Goal: Transaction & Acquisition: Purchase product/service

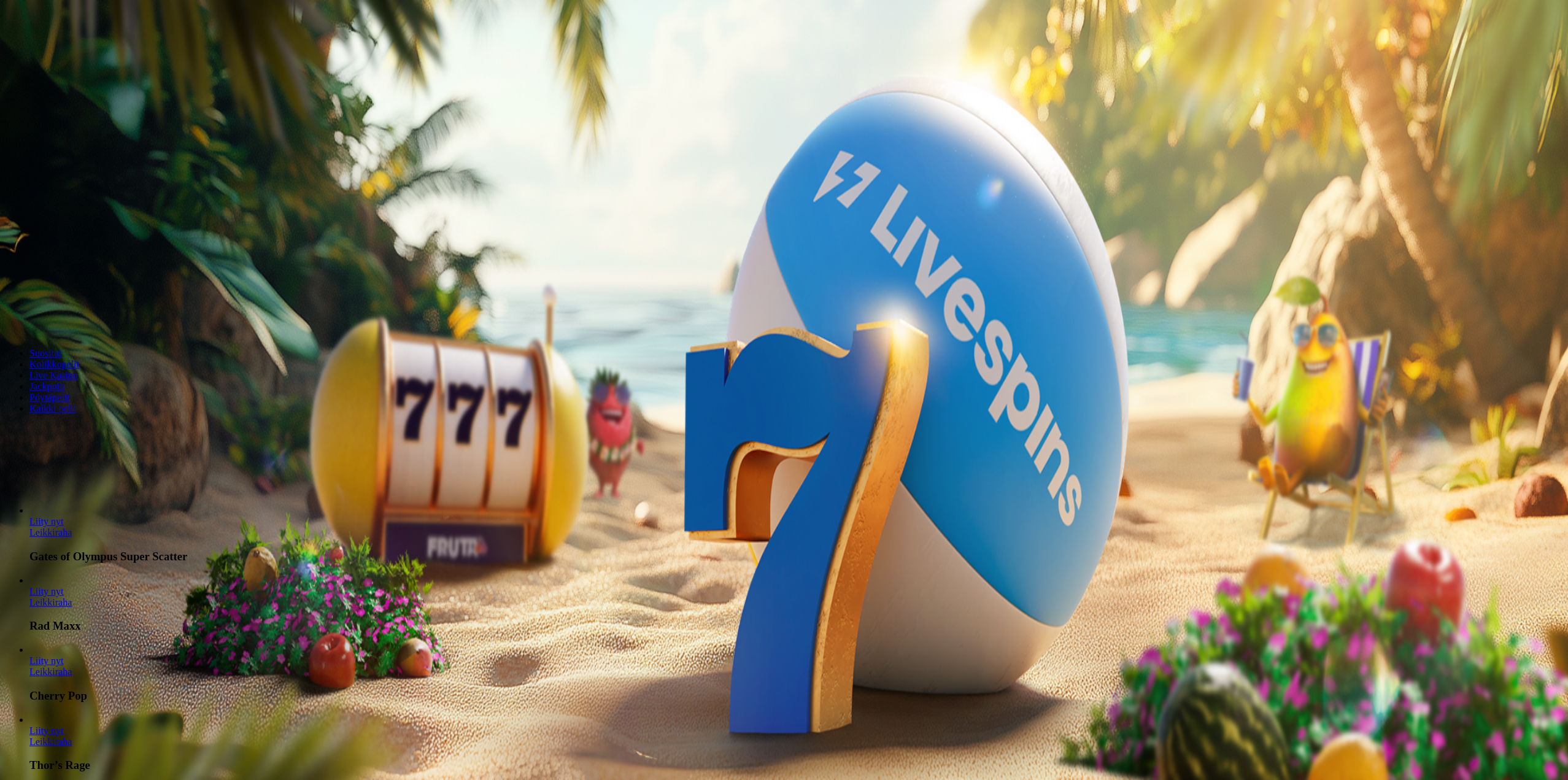
click at [92, 292] on input "***" at bounding box center [48, 286] width 87 height 12
type input "*"
type input "**"
click at [69, 327] on button "Talleta ja pelaa" at bounding box center [37, 321] width 65 height 13
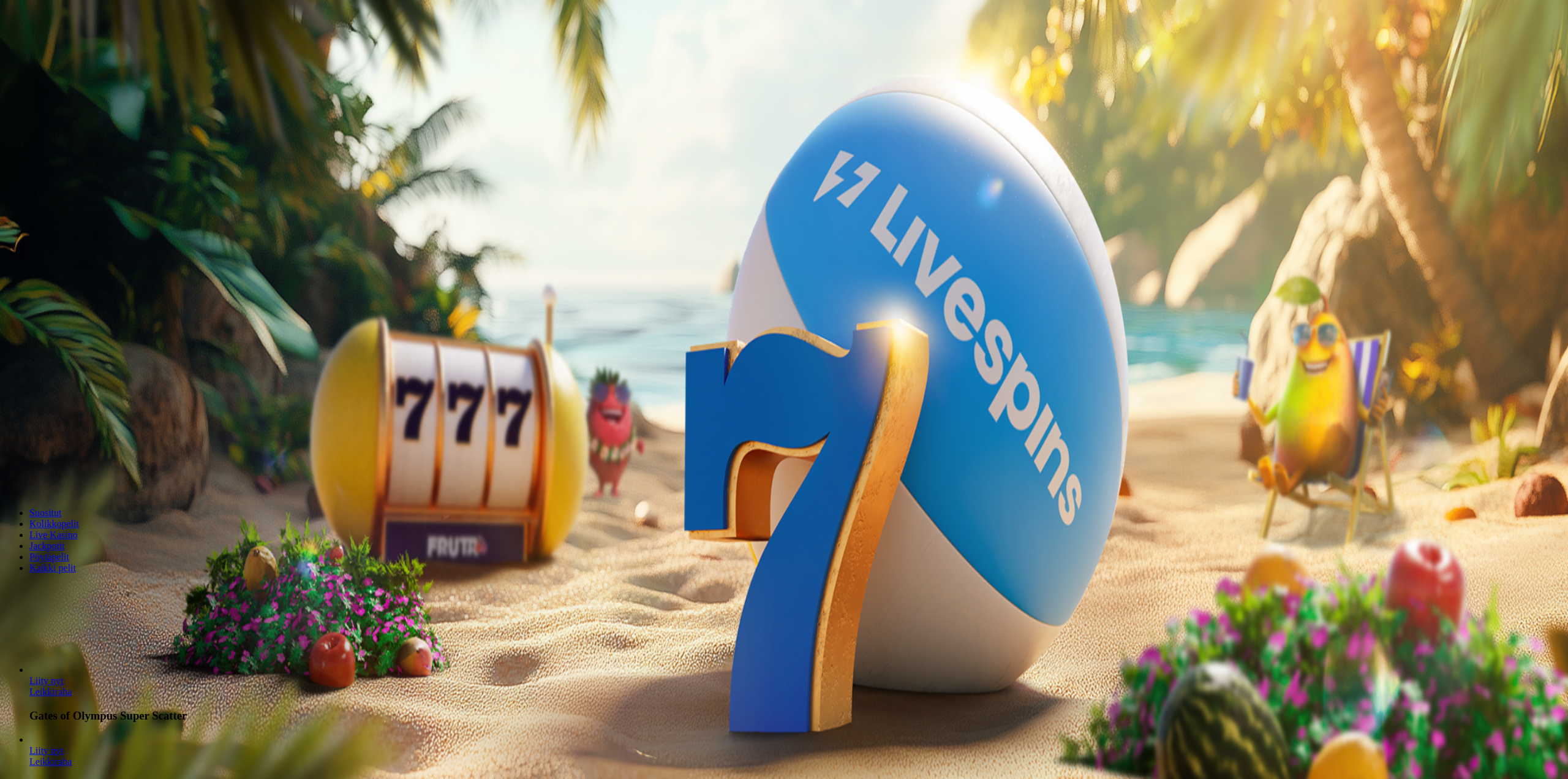
click at [77, 49] on span "Kirjaudu" at bounding box center [85, 44] width 30 height 9
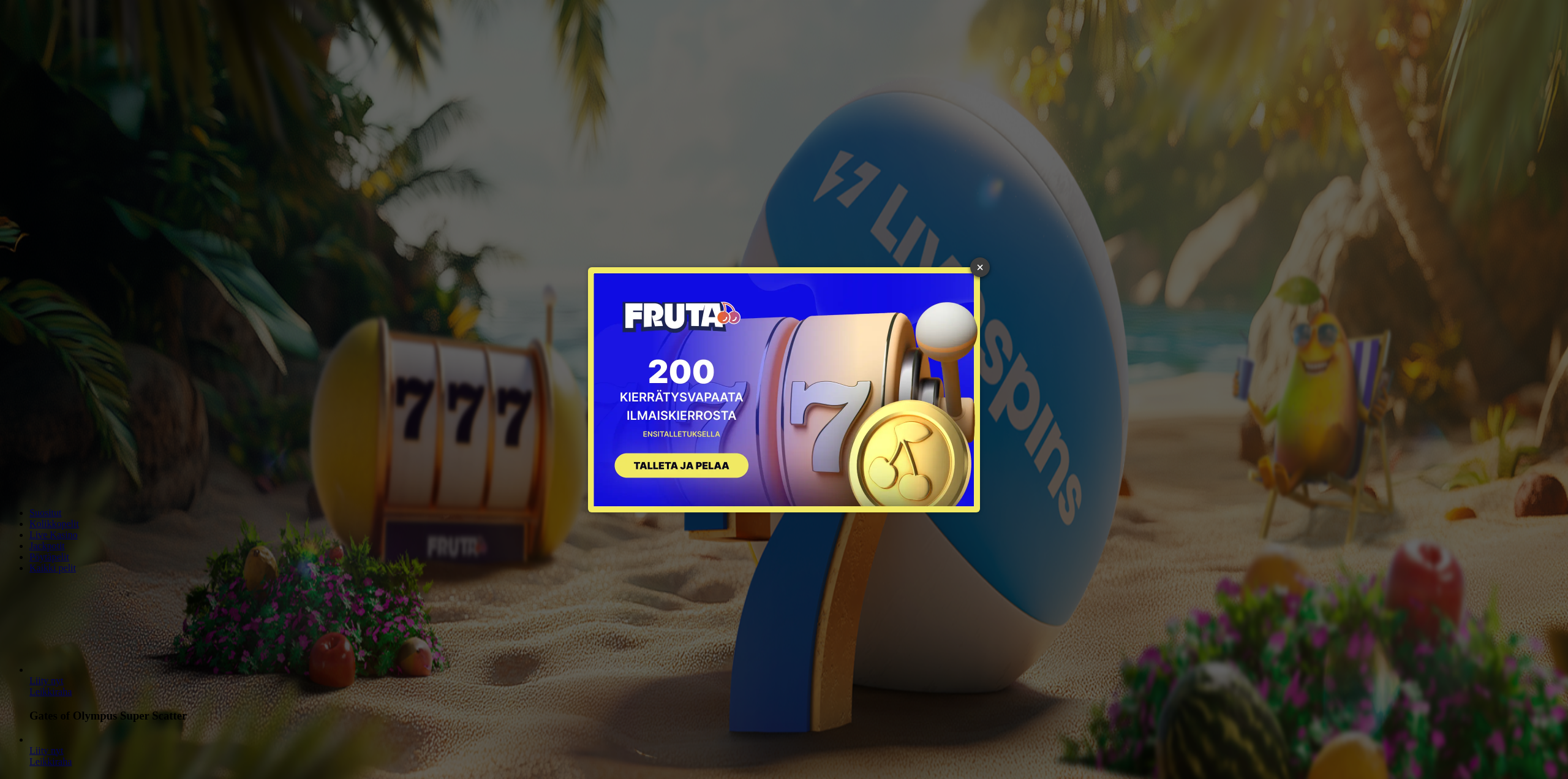
click at [980, 269] on link "×" at bounding box center [980, 267] width 20 height 20
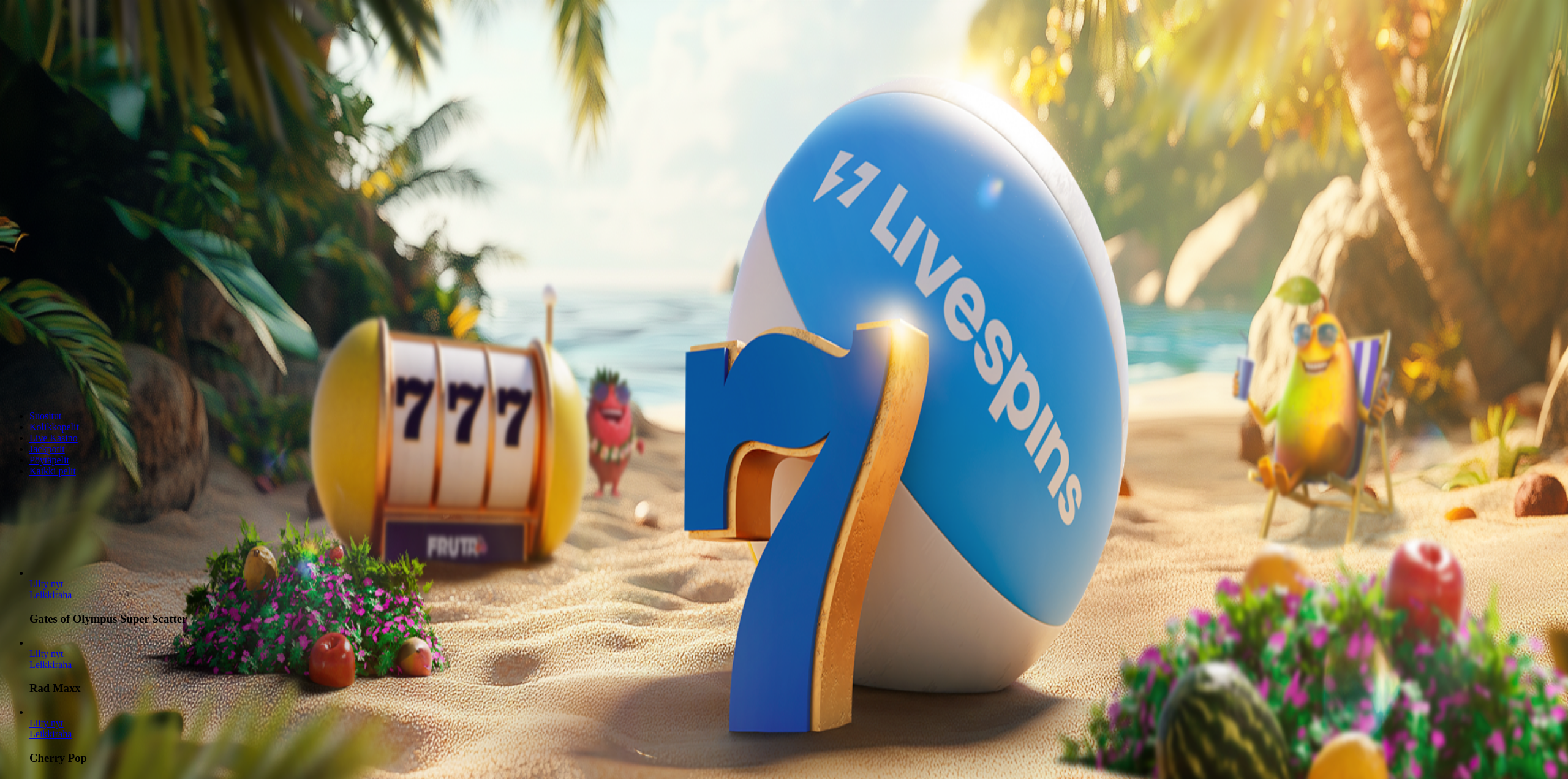
click at [1078, 178] on div at bounding box center [784, 178] width 1558 height 0
click at [570, 178] on div at bounding box center [784, 178] width 1558 height 0
click at [764, 178] on div at bounding box center [784, 178] width 1558 height 0
click at [538, 178] on div at bounding box center [784, 178] width 1558 height 0
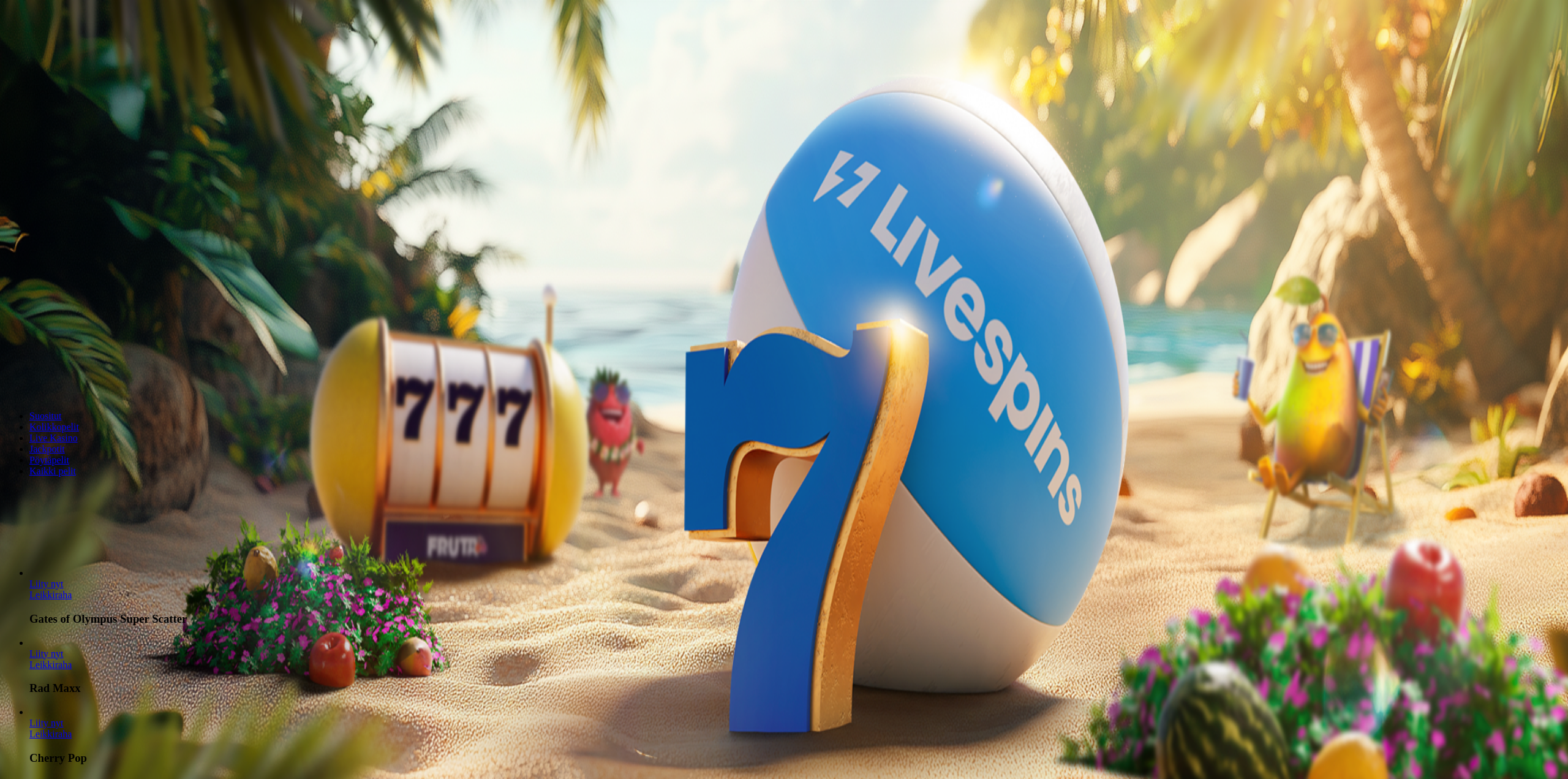
click at [654, 178] on div at bounding box center [784, 178] width 1558 height 0
click at [508, 178] on div at bounding box center [784, 178] width 1558 height 0
drag, startPoint x: 403, startPoint y: 264, endPoint x: 386, endPoint y: 284, distance: 26.2
click at [403, 178] on div at bounding box center [784, 178] width 1558 height 0
drag, startPoint x: 386, startPoint y: 284, endPoint x: 400, endPoint y: 240, distance: 46.2
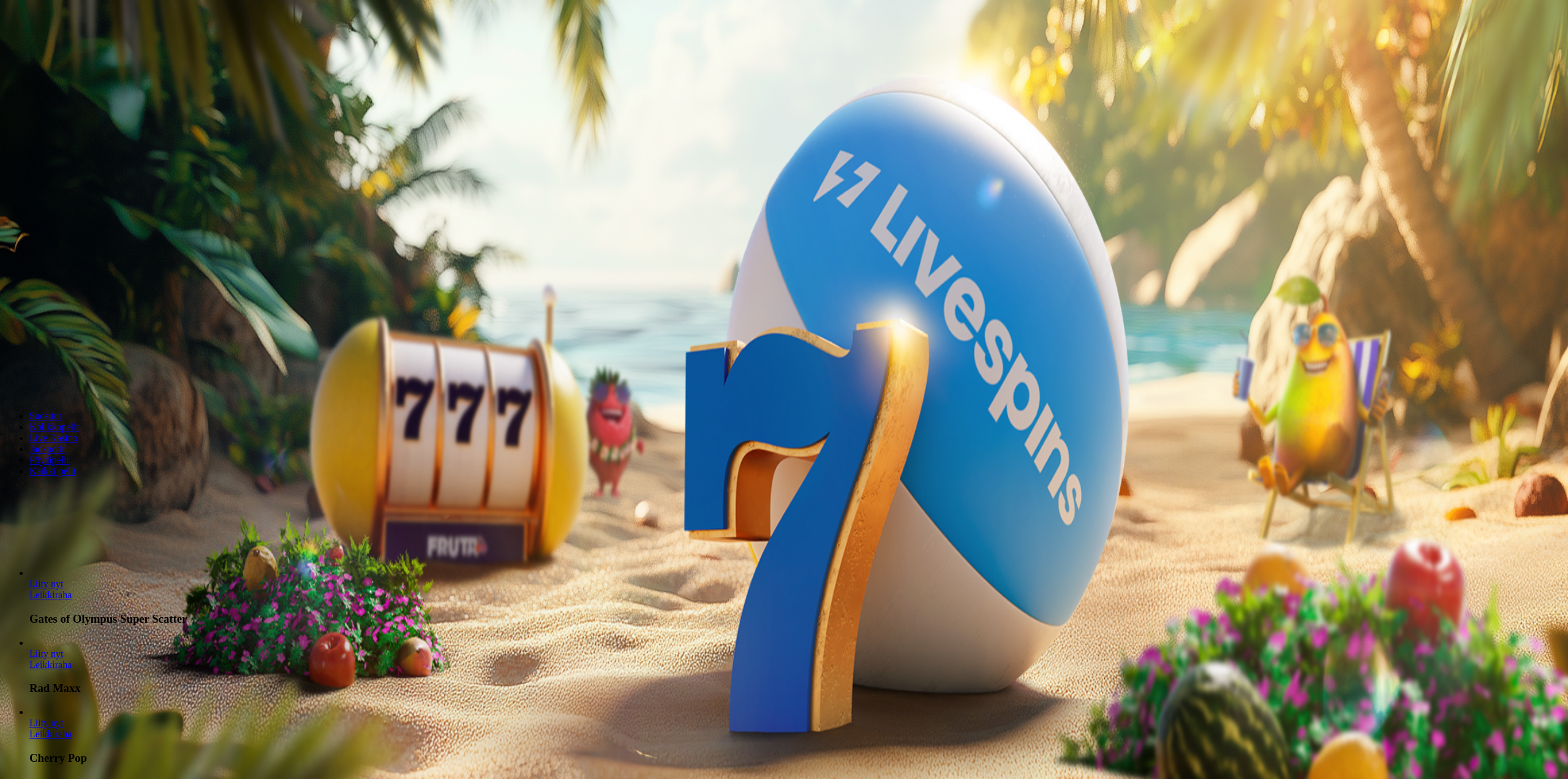
click at [376, 178] on div at bounding box center [784, 178] width 1558 height 0
click at [299, 188] on div "Sinun tarvitsee enää rekisteröidä ja tallettaa pelataksesi!" at bounding box center [784, 193] width 1558 height 11
click at [386, 188] on p "Sinun tarvitsee enää rekisteröidä ja tallettaa pelataksesi!" at bounding box center [784, 193] width 1558 height 11
click at [92, 292] on input "***" at bounding box center [48, 286] width 87 height 12
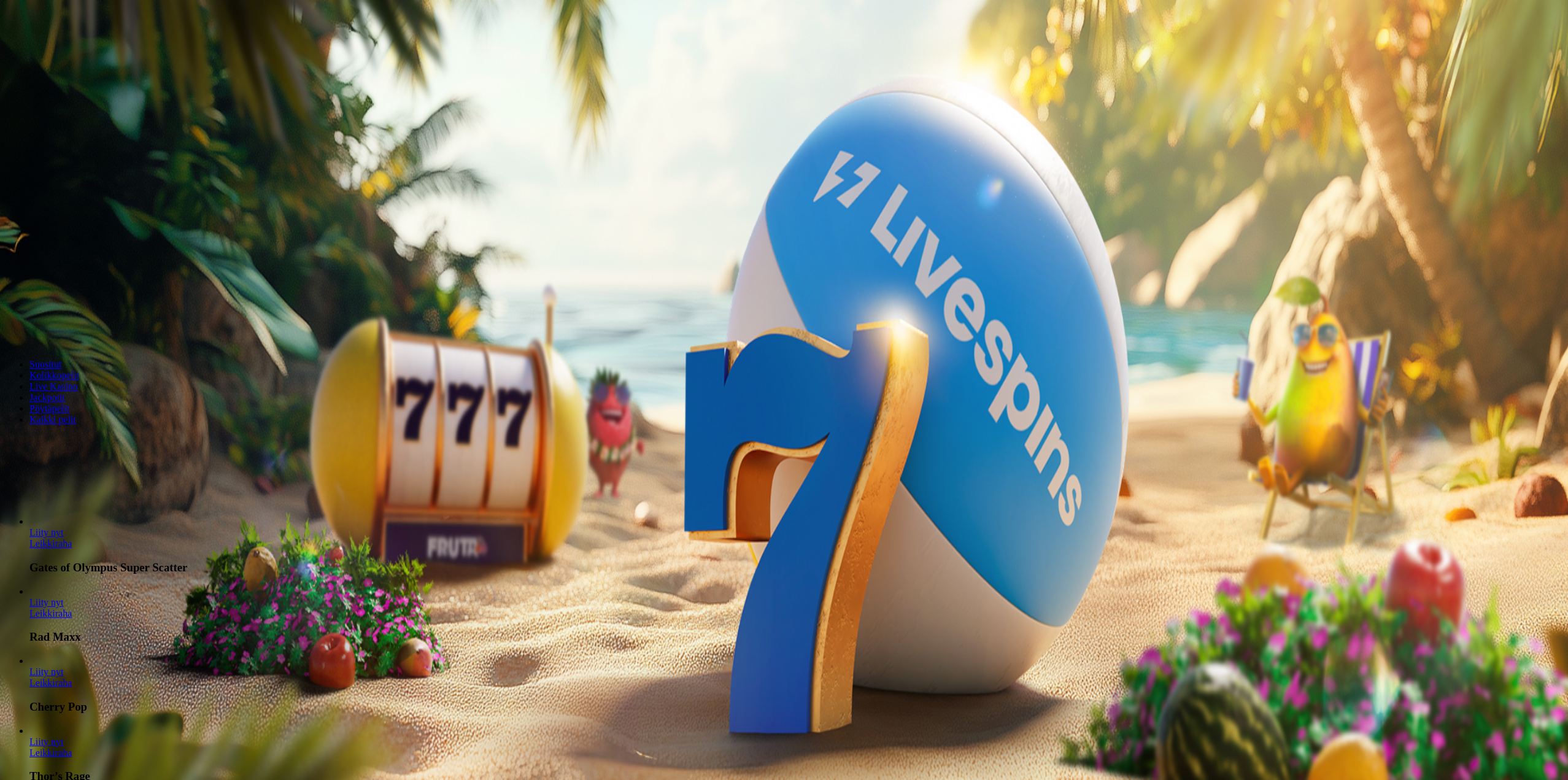
type input "*"
type input "**"
click at [69, 327] on button "Talleta ja pelaa" at bounding box center [37, 321] width 65 height 13
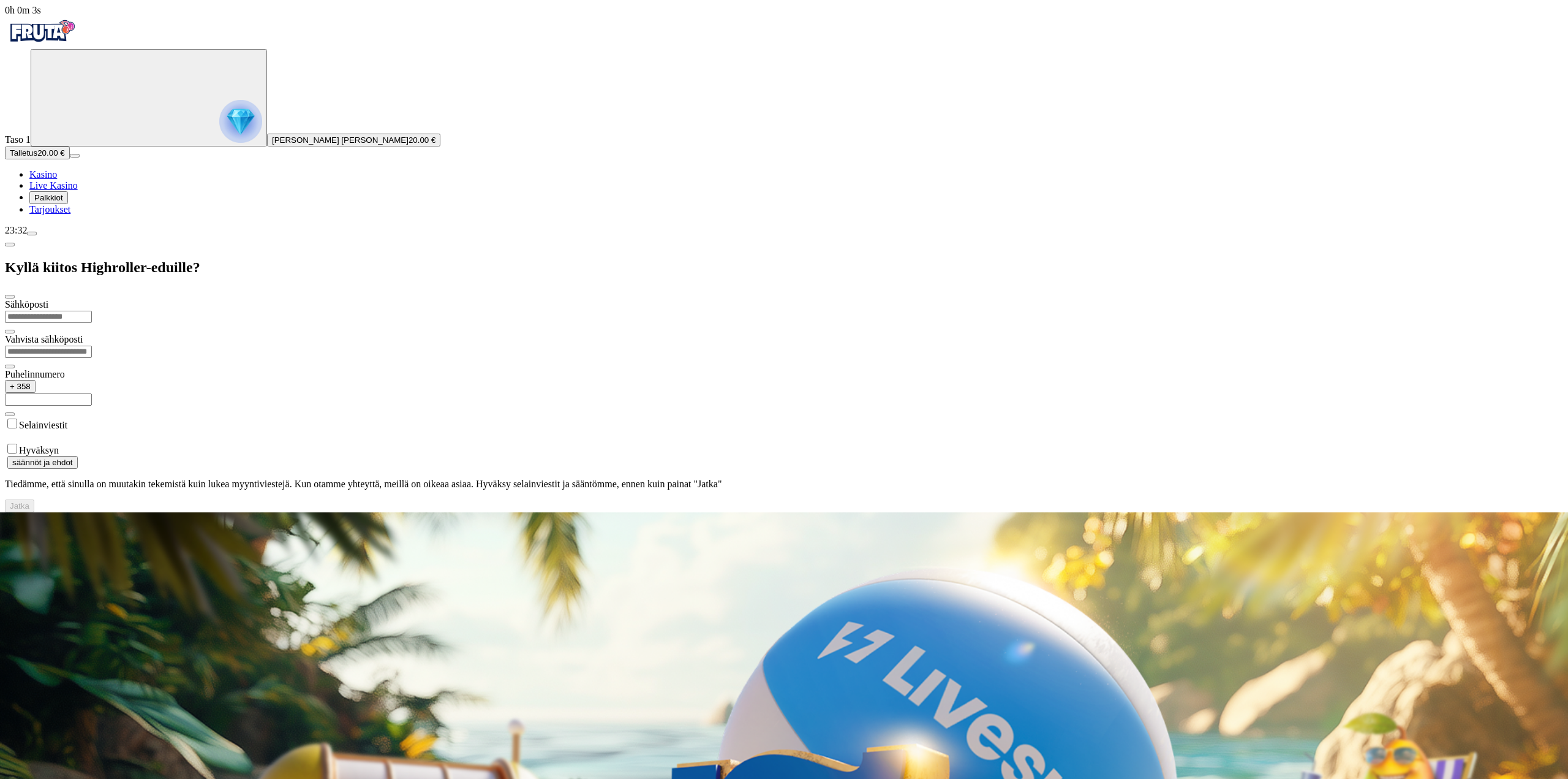
click at [92, 311] on input "email" at bounding box center [48, 317] width 87 height 12
type input "**********"
click at [59, 445] on label "Hyväksyn" at bounding box center [39, 450] width 40 height 10
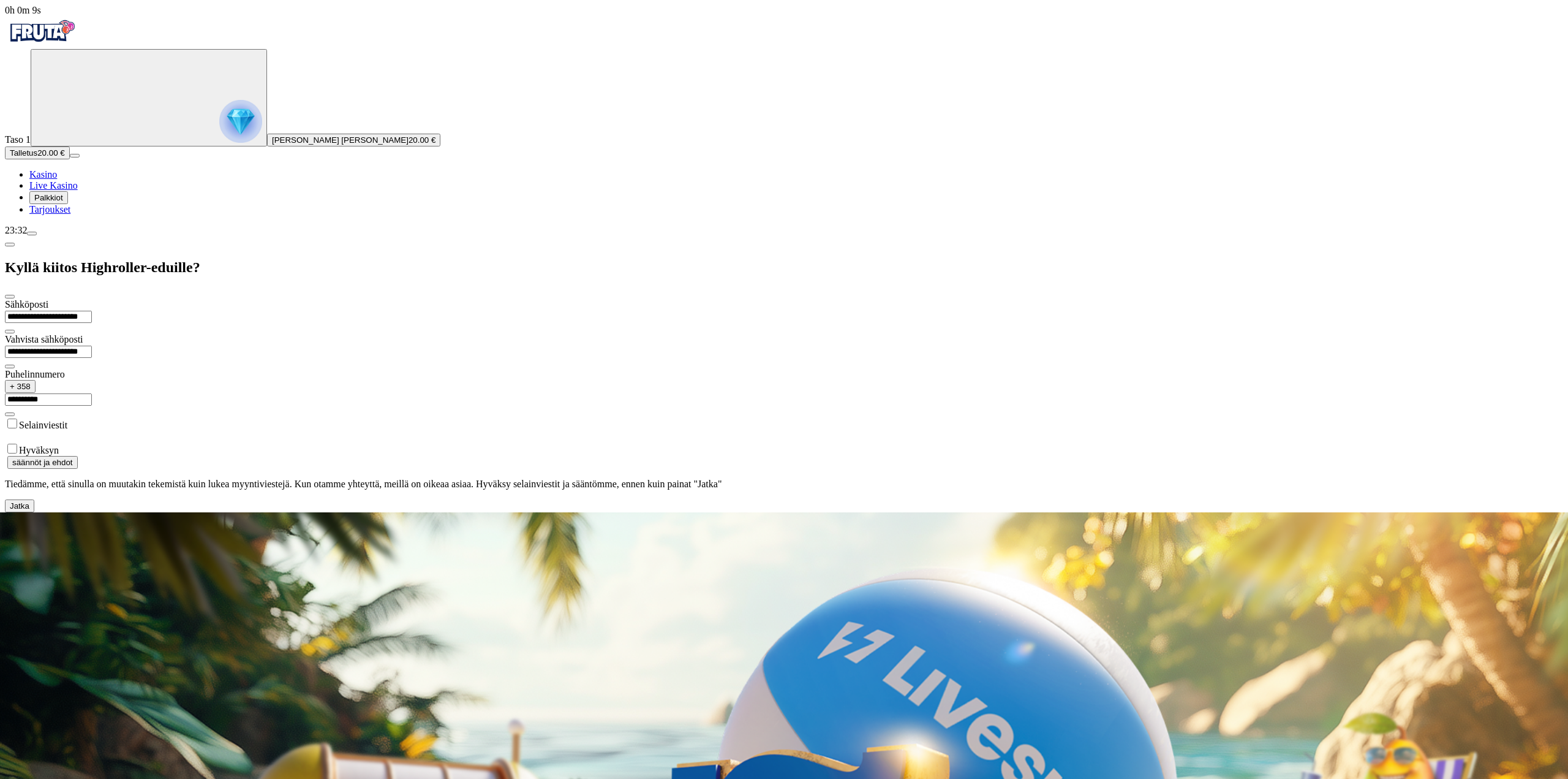
click at [92, 394] on input "**********" at bounding box center [48, 400] width 87 height 12
click at [34, 499] on button "Jatka" at bounding box center [19, 506] width 30 height 13
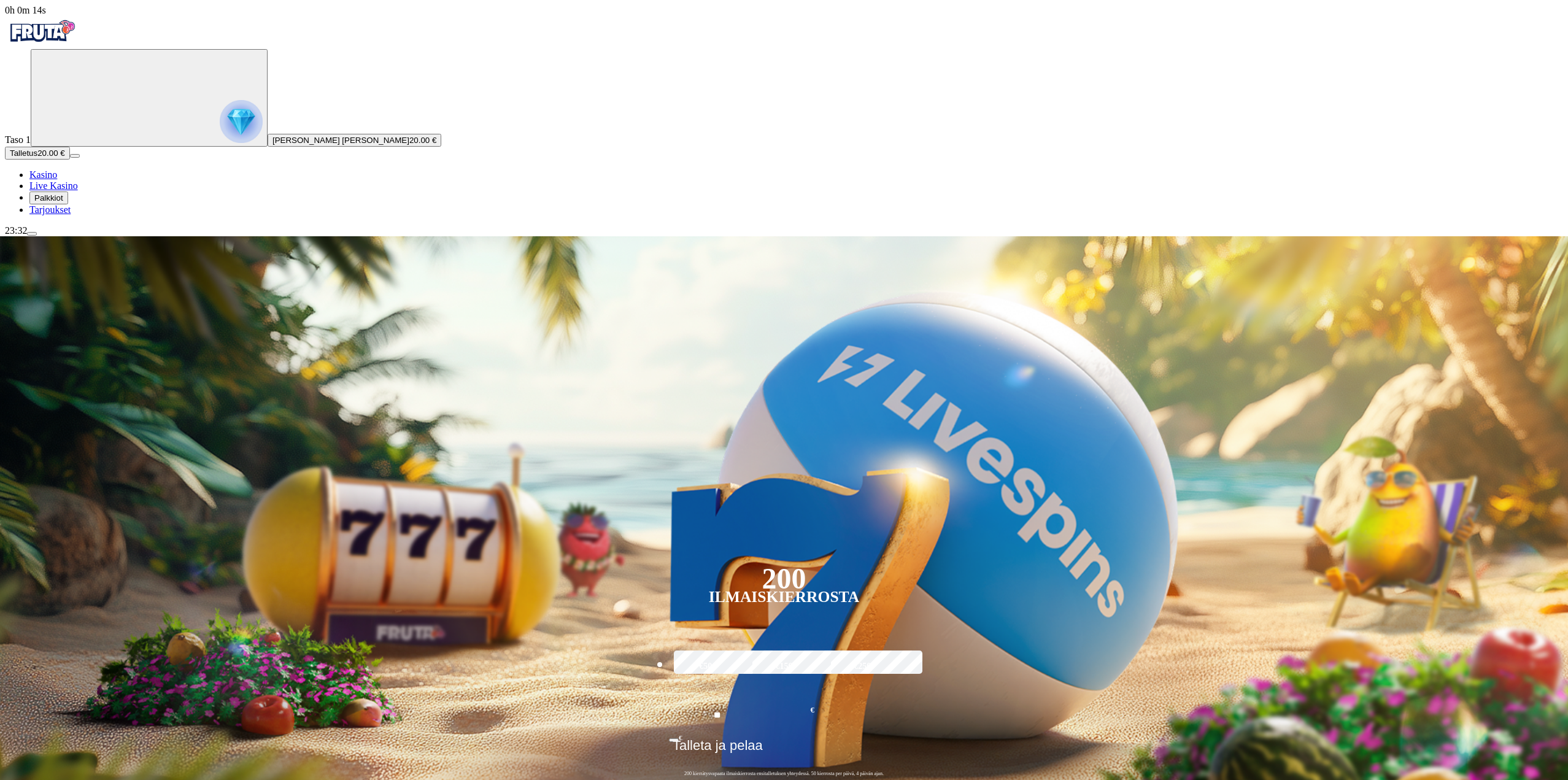
click at [1352, 369] on div "200 Ilmaiskierrosta €50 €150 €250 ** € € Talleta ja pelaa 200 kierrätysvapaata …" at bounding box center [784, 513] width 1637 height 555
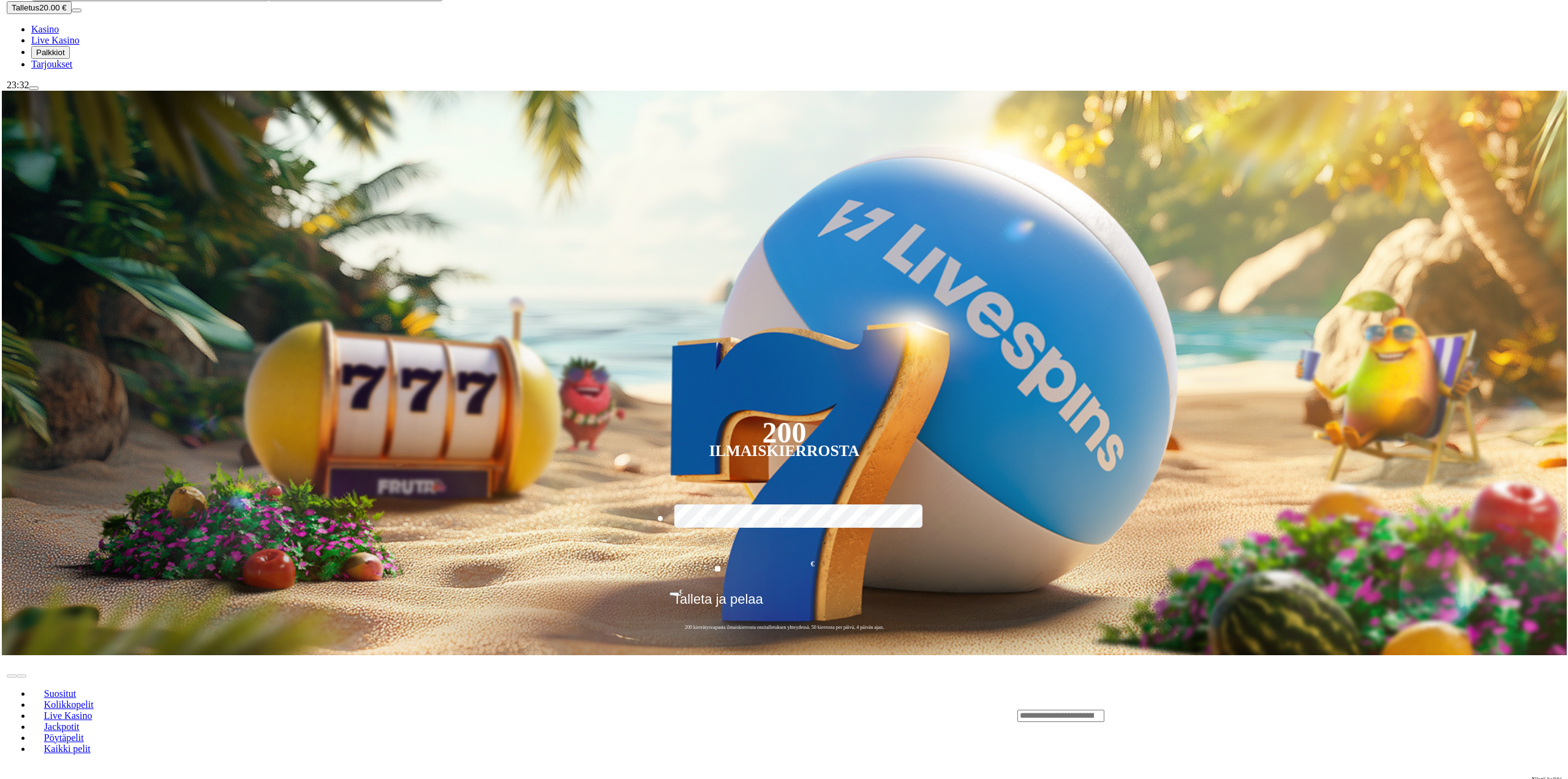
scroll to position [184, 0]
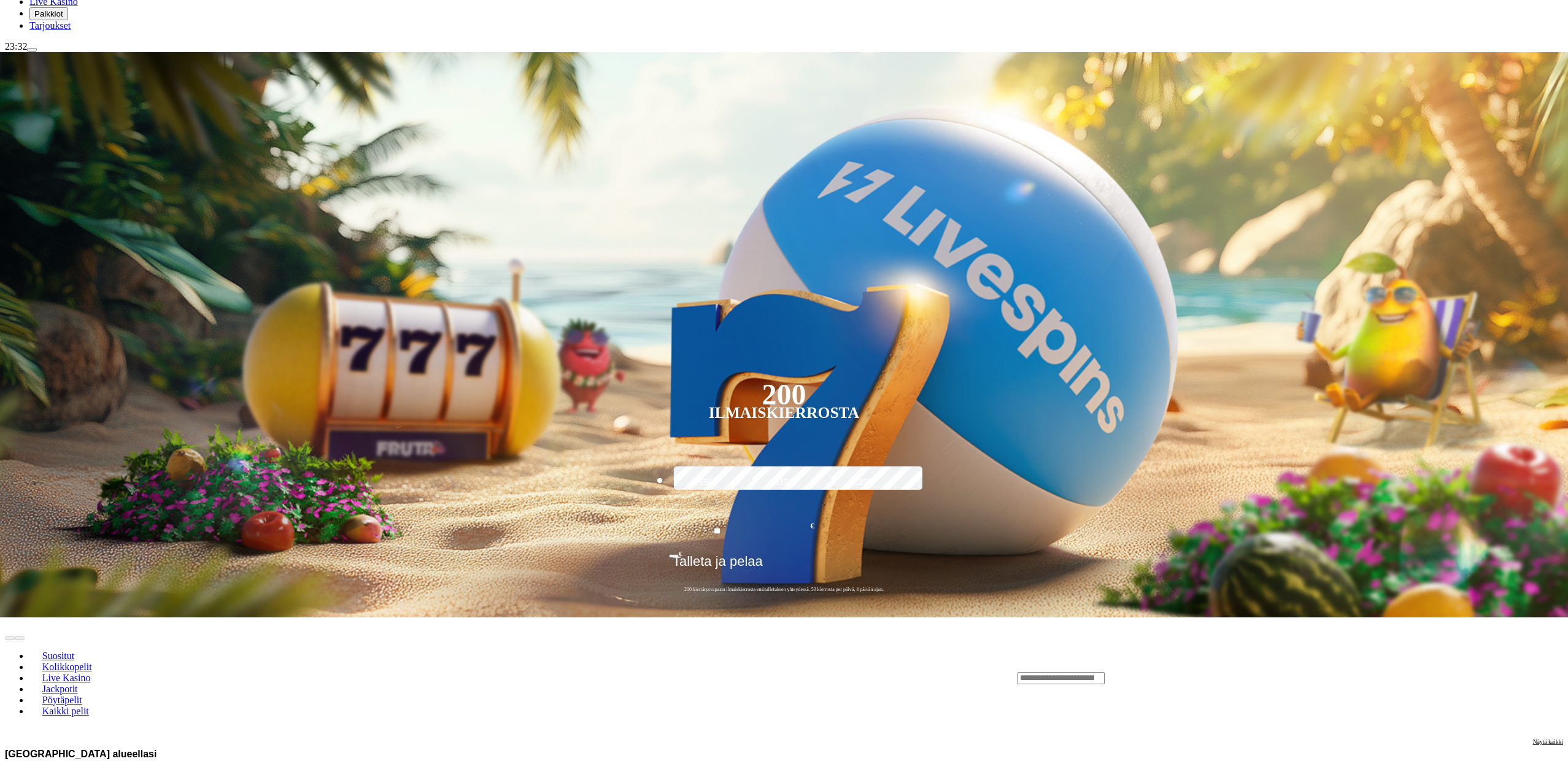
click at [63, 19] on span "Palkkiot" at bounding box center [49, 13] width 29 height 9
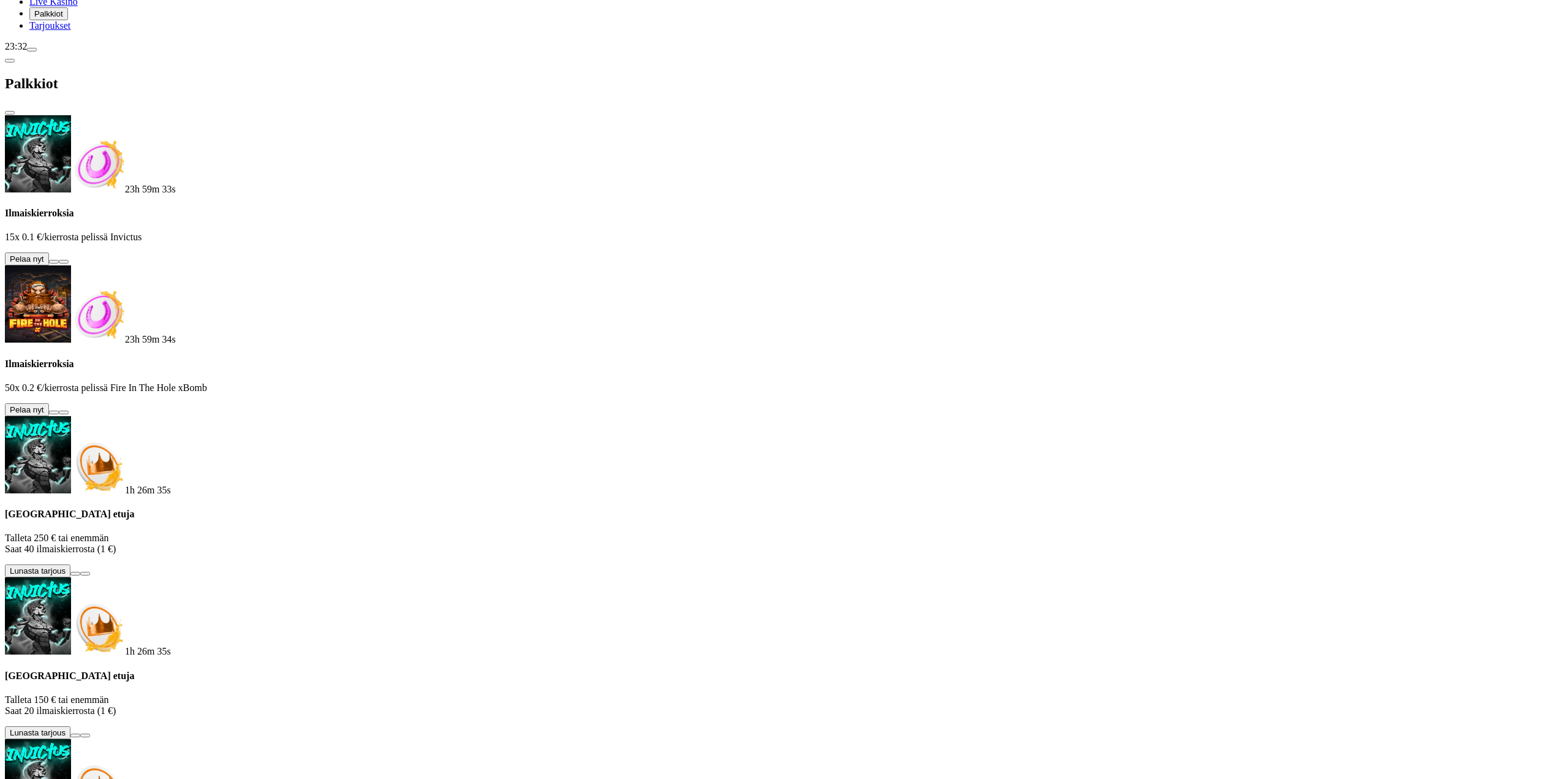
scroll to position [56, 0]
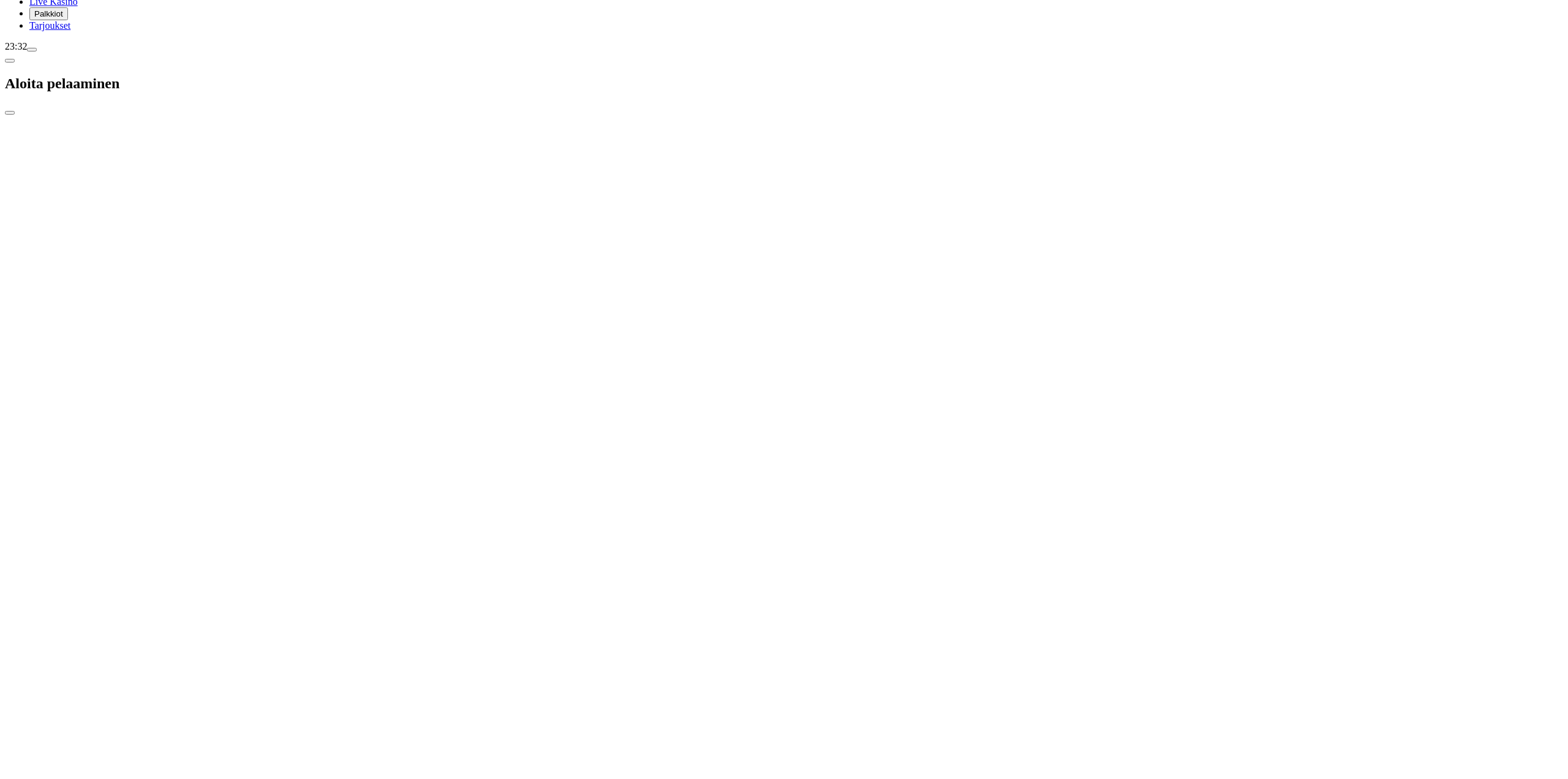
click at [10, 113] on span "close icon" at bounding box center [10, 113] width 0 height 0
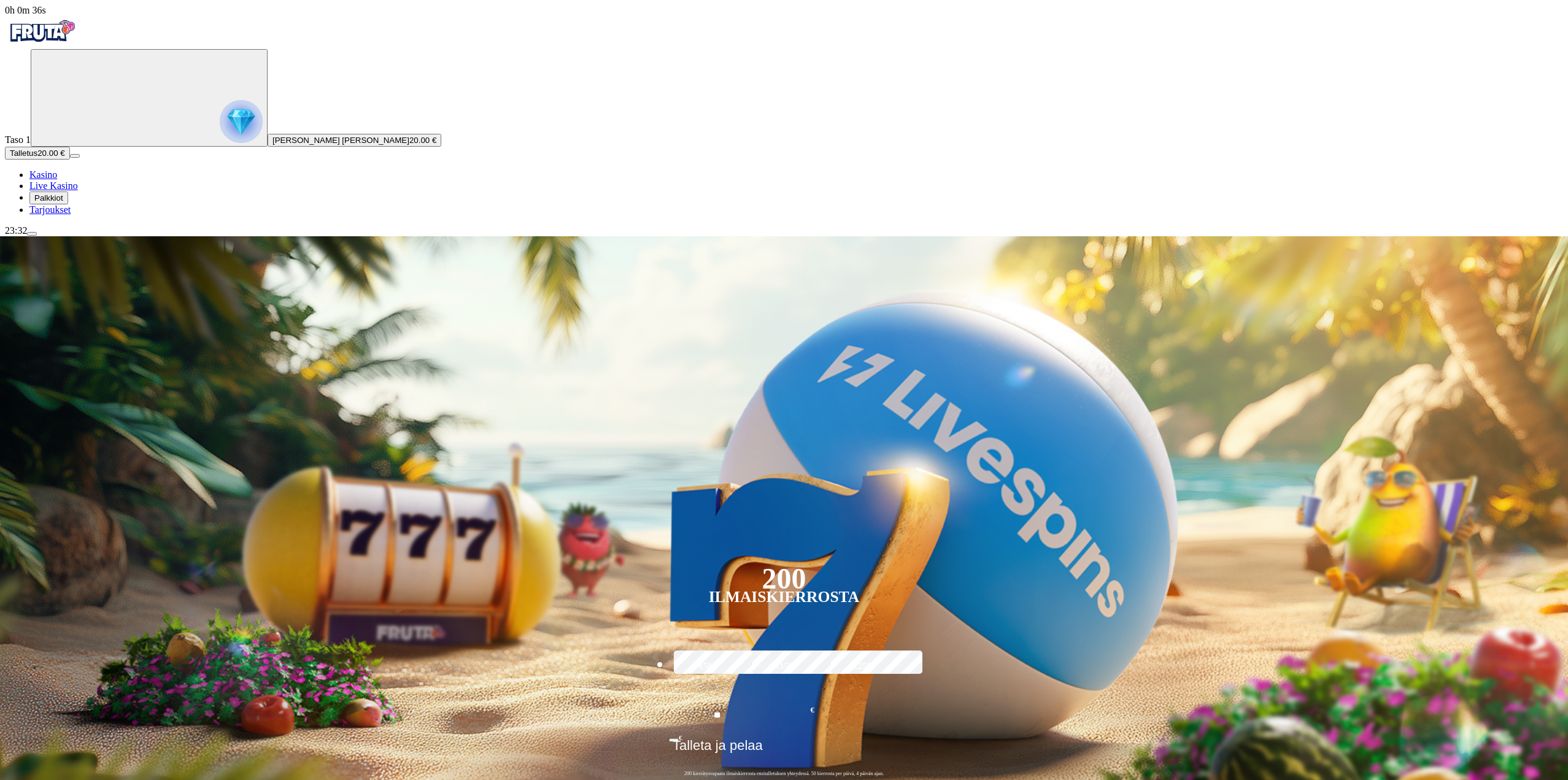
click at [68, 204] on button "Palkkiot" at bounding box center [49, 197] width 39 height 13
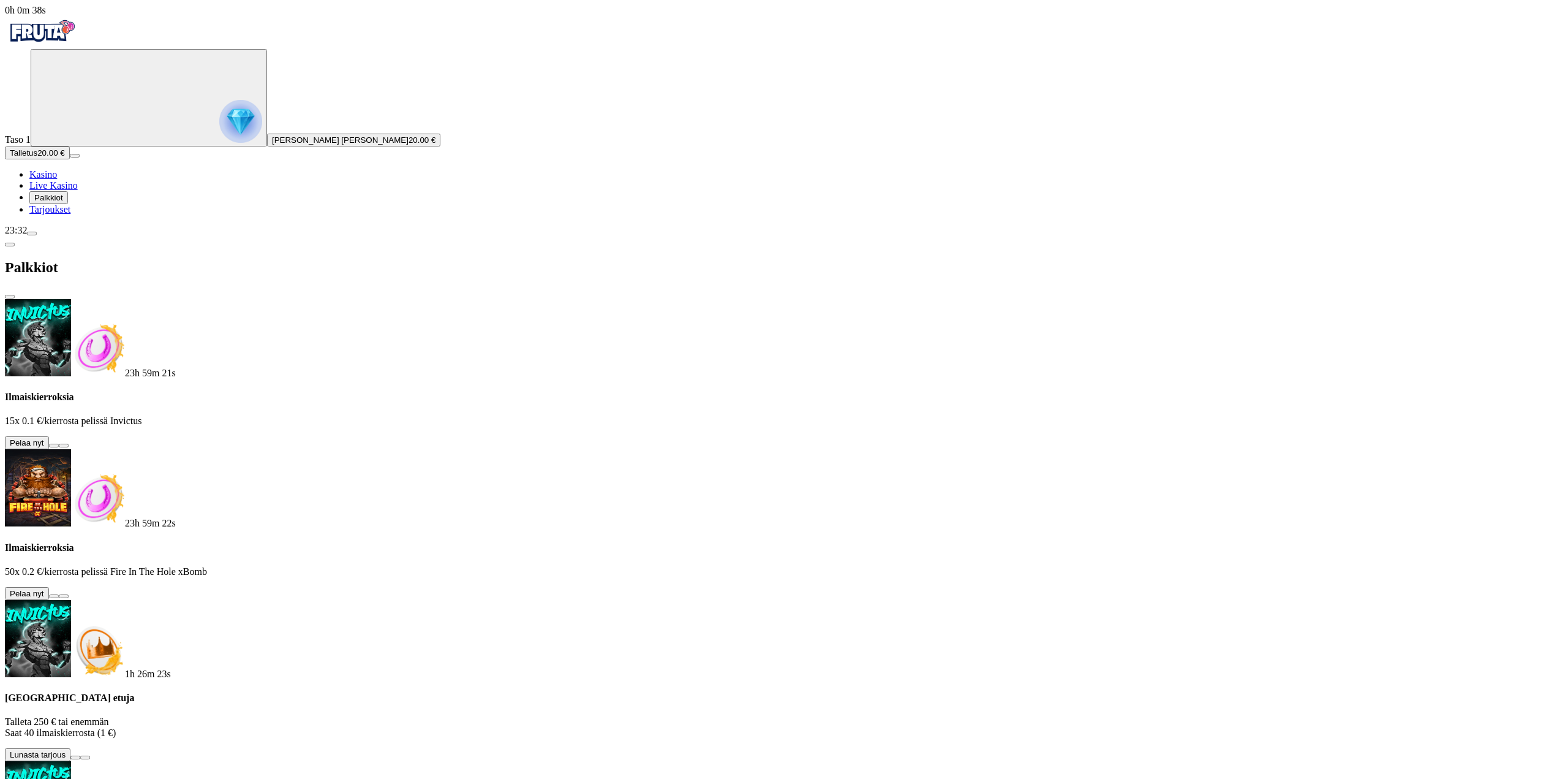
click at [59, 444] on button at bounding box center [54, 445] width 10 height 3
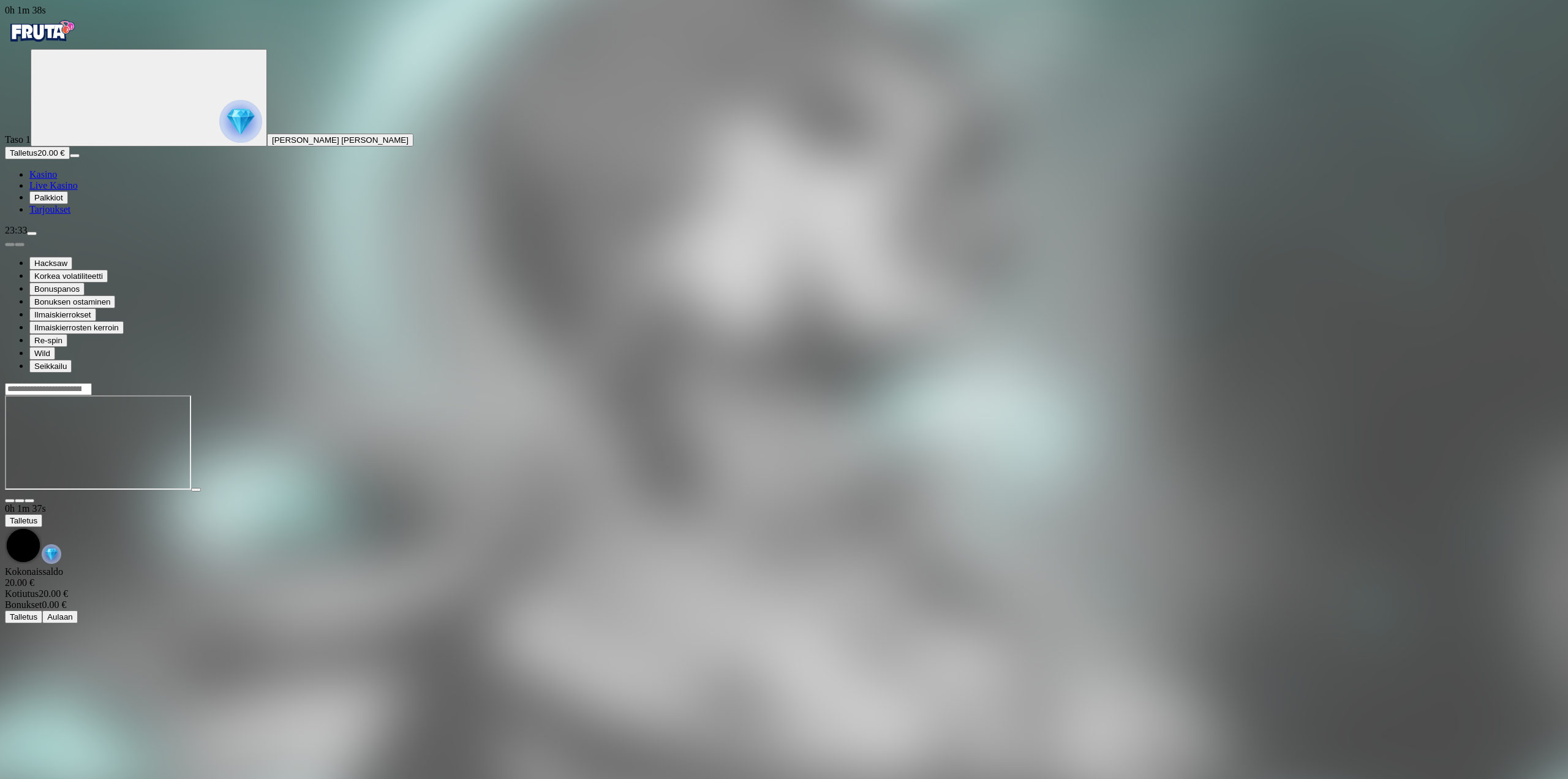
click at [63, 202] on span "Palkkiot" at bounding box center [49, 197] width 29 height 9
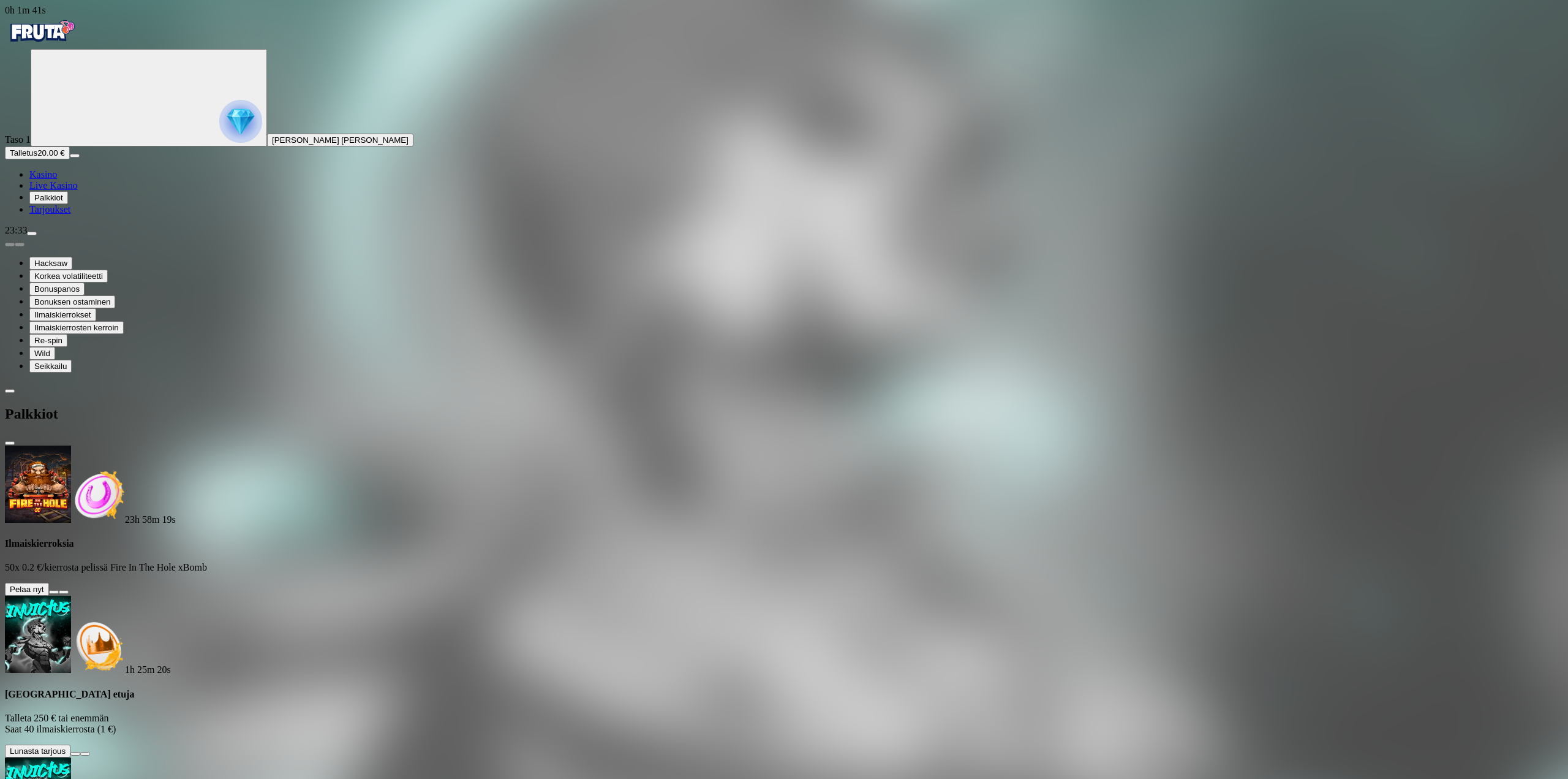
click at [71, 214] on span "Tarjoukset" at bounding box center [50, 209] width 41 height 10
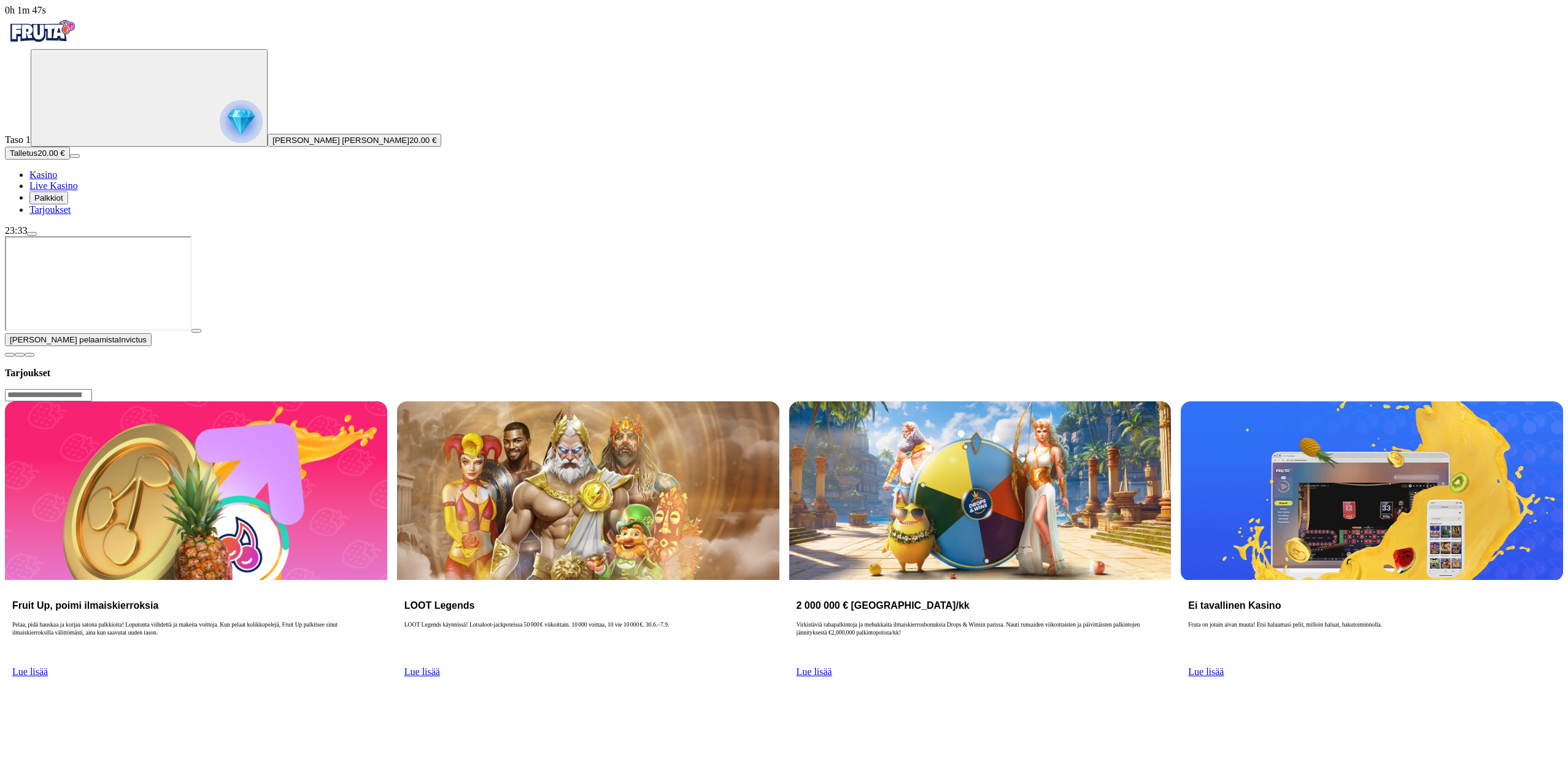
click at [68, 204] on button "Palkkiot" at bounding box center [49, 197] width 39 height 13
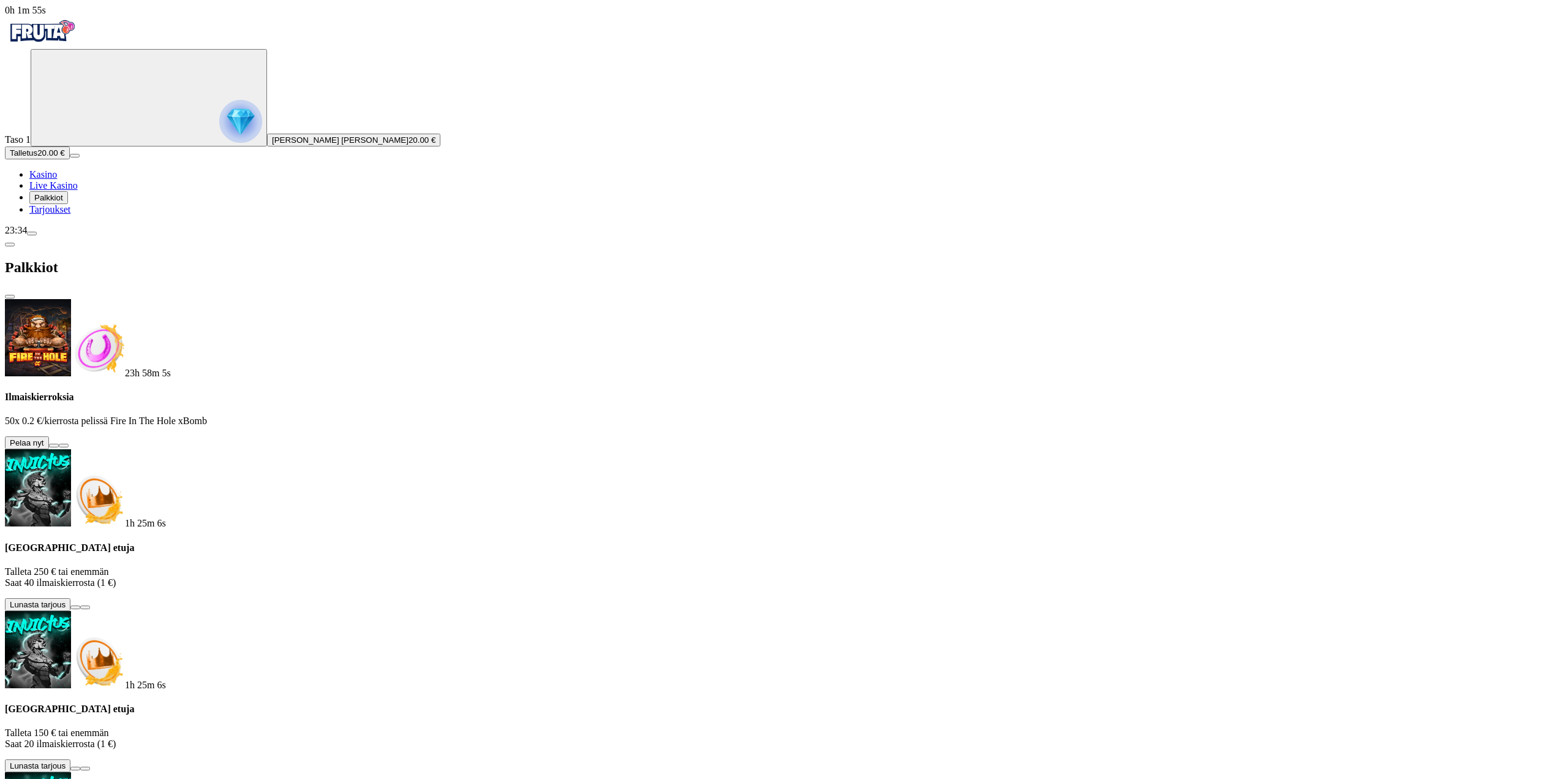
click at [59, 444] on button at bounding box center [54, 445] width 10 height 3
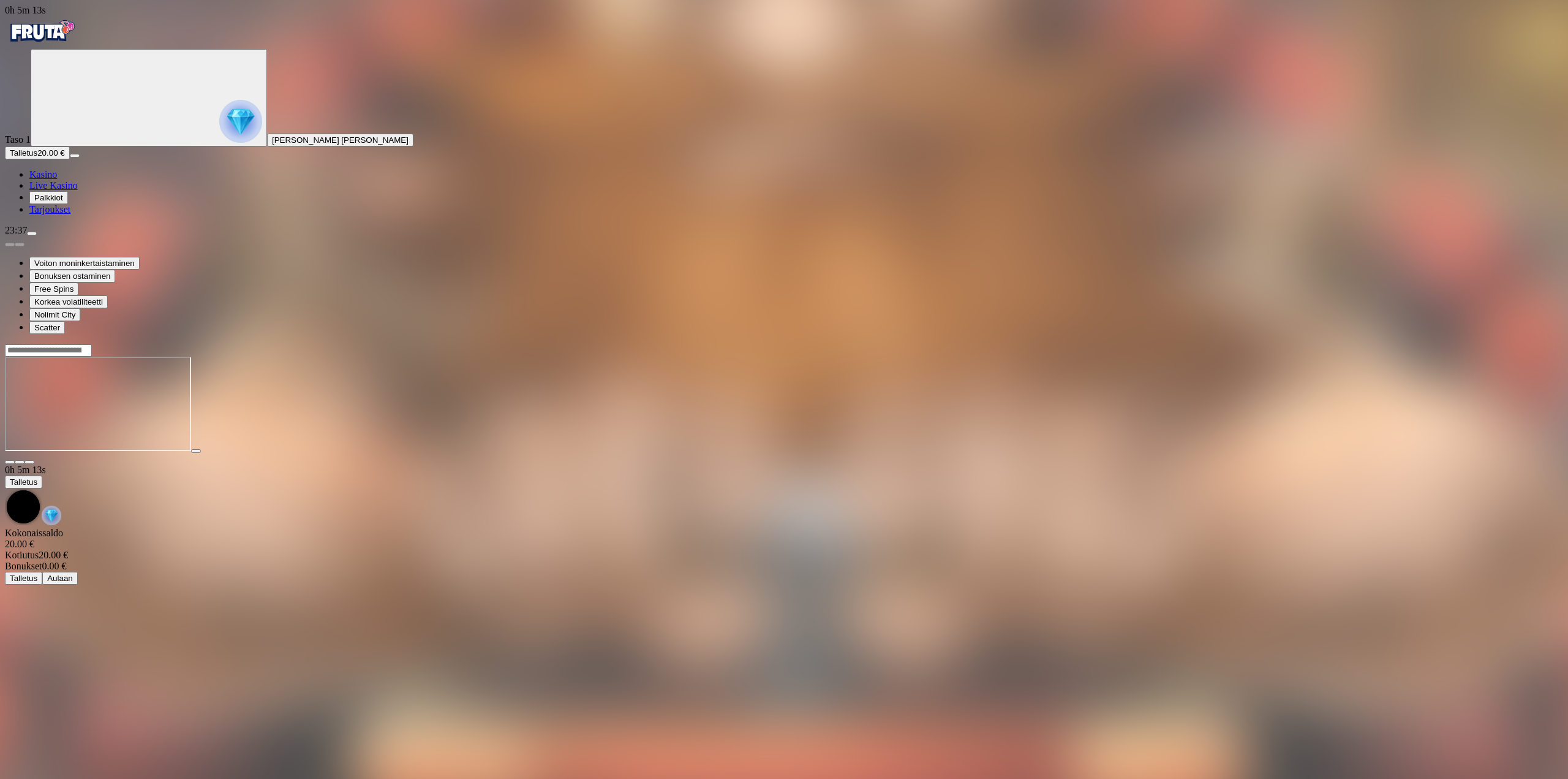
click at [63, 202] on span "Palkkiot" at bounding box center [49, 197] width 29 height 9
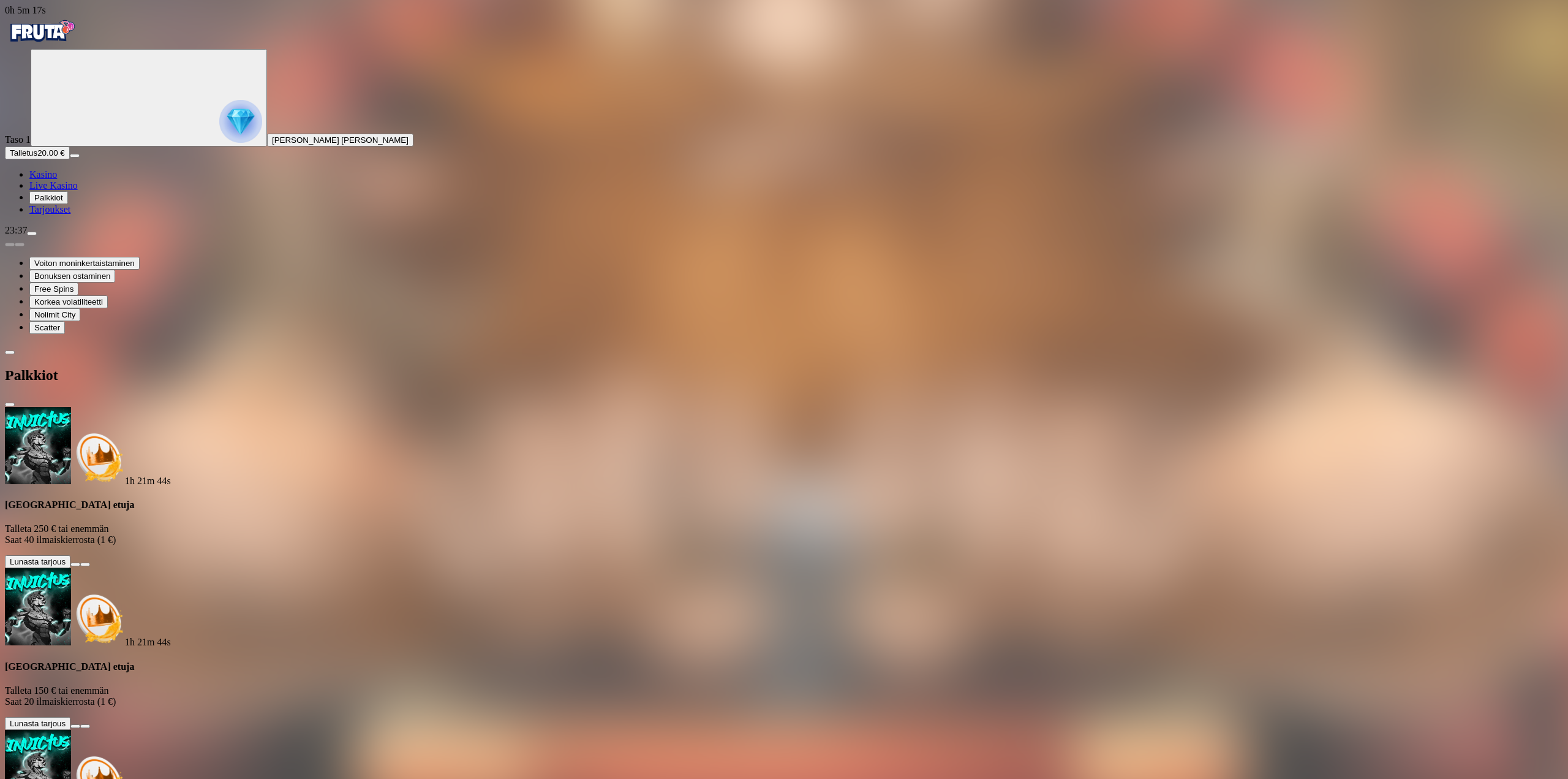
click at [71, 214] on link "Tarjoukset" at bounding box center [50, 209] width 41 height 10
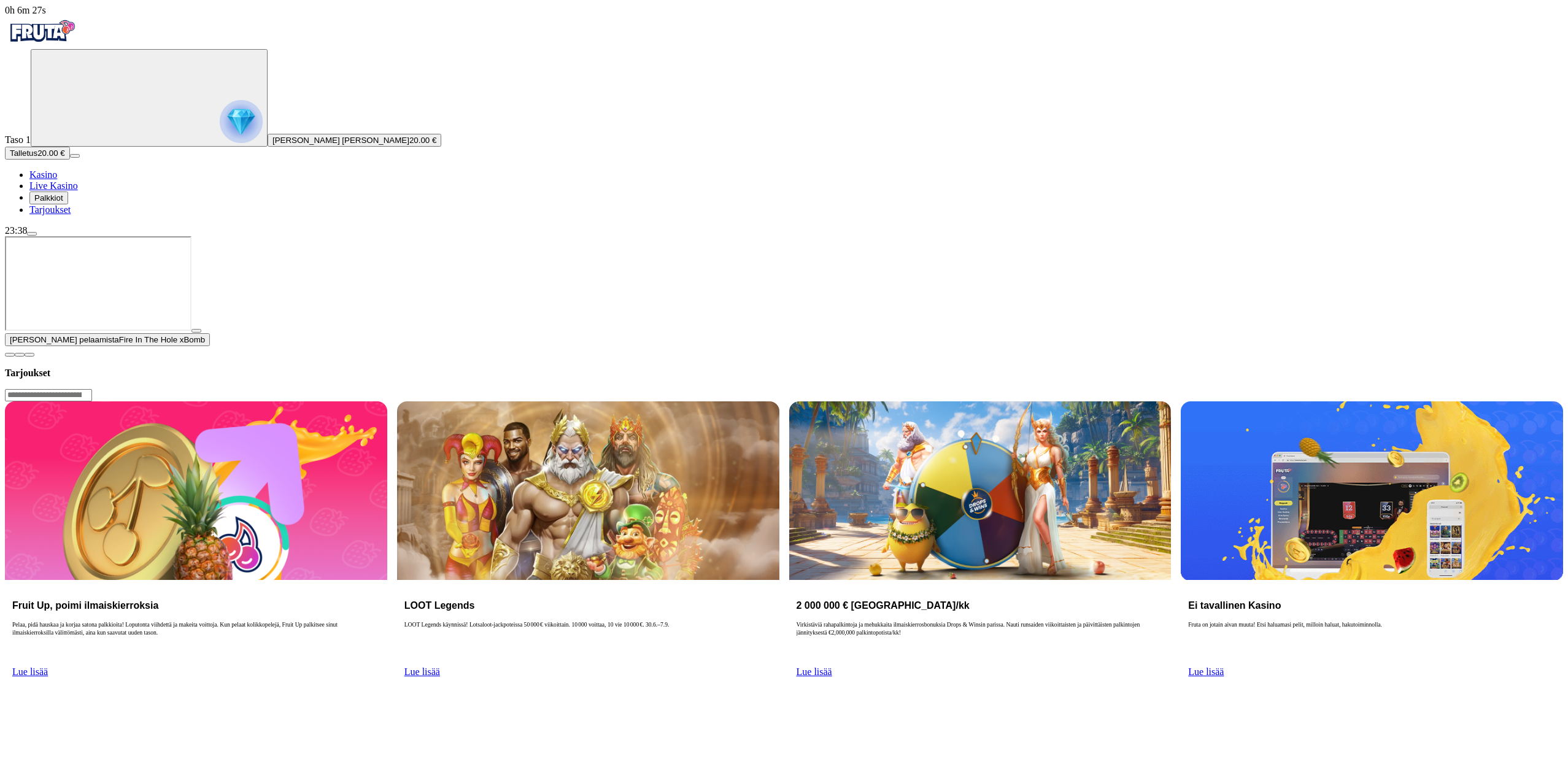
click at [202, 333] on button "button" at bounding box center [196, 330] width 10 height 3
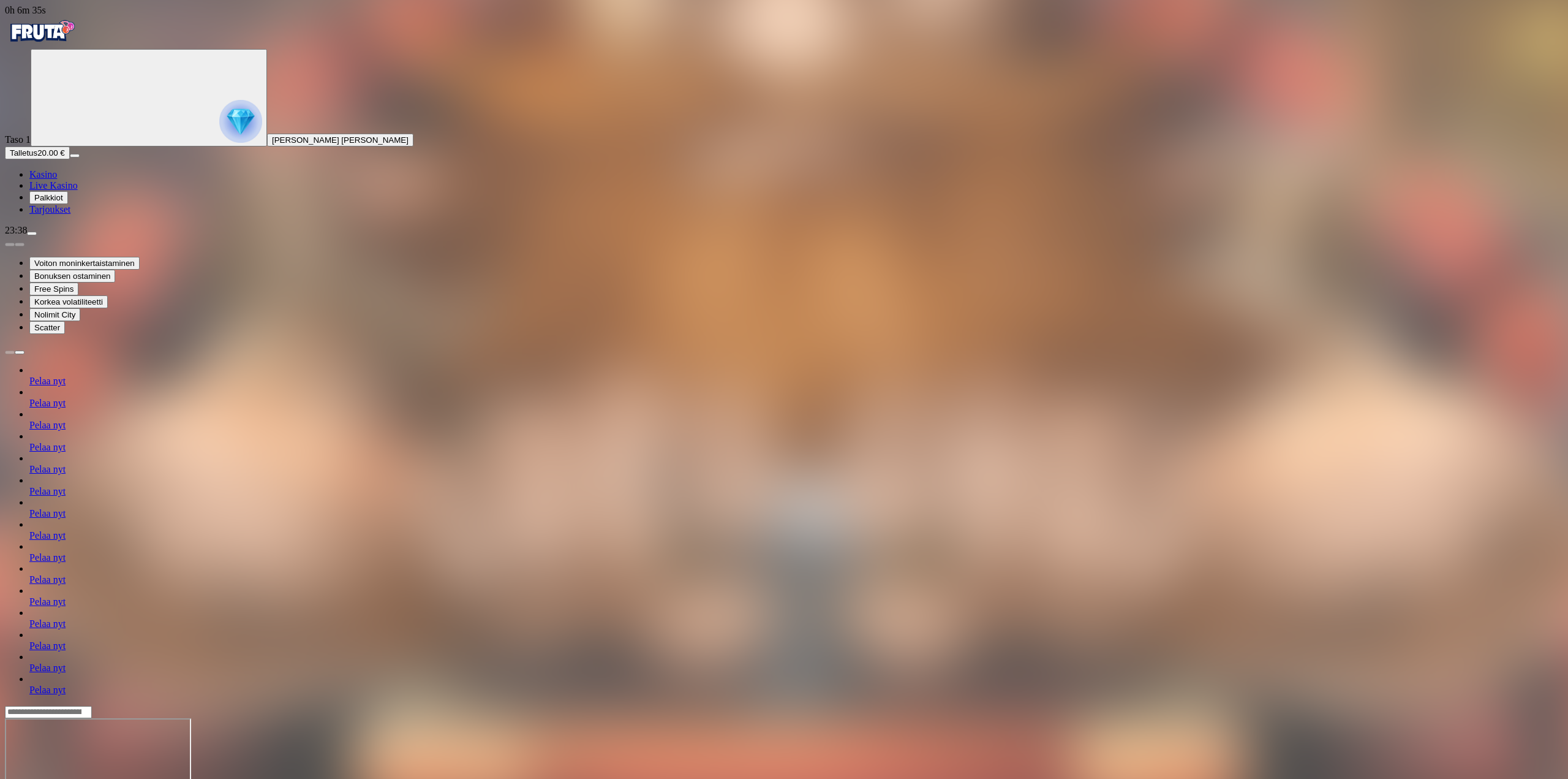
click at [57, 179] on span "Kasino" at bounding box center [43, 174] width 27 height 10
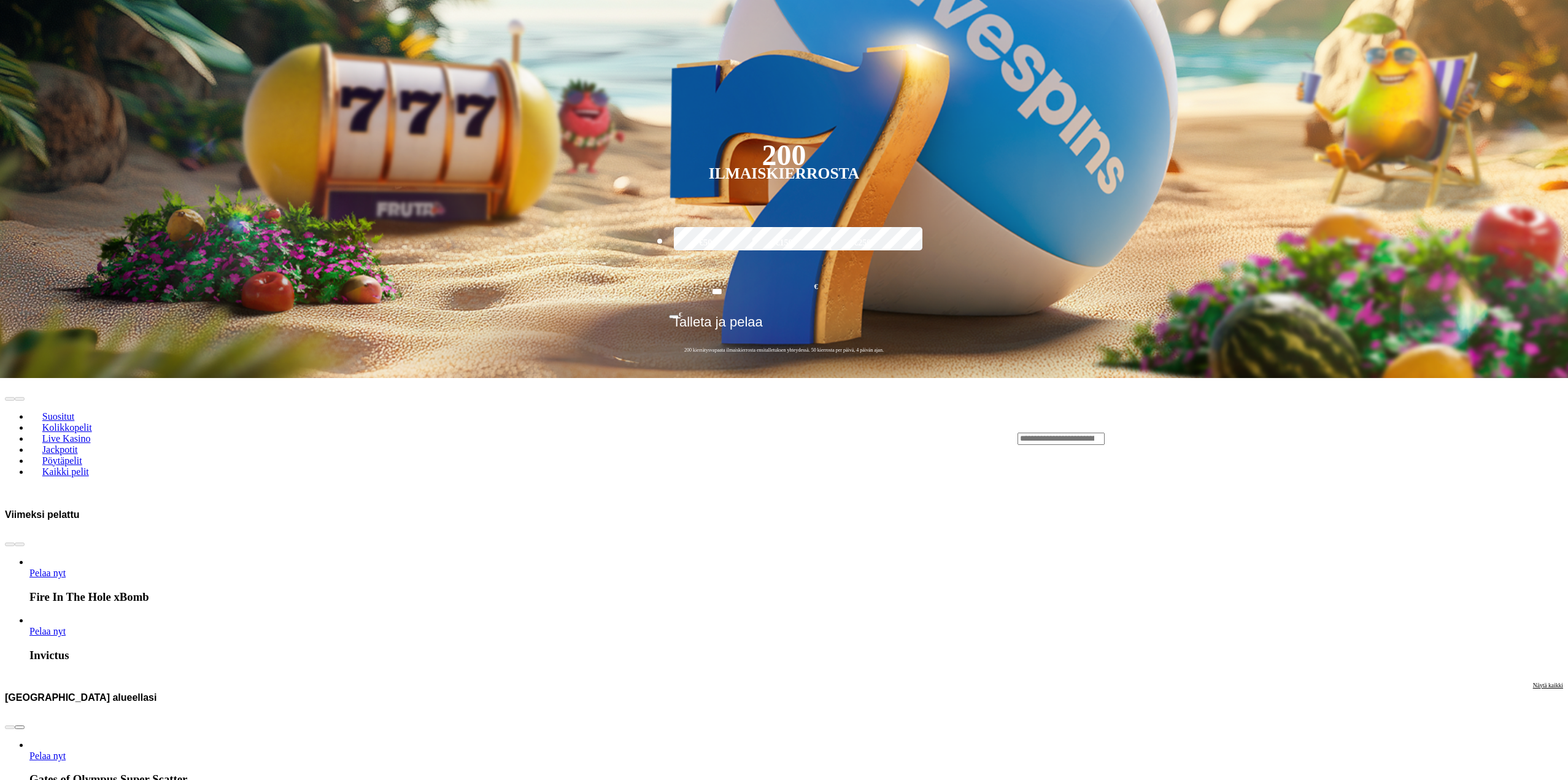
scroll to position [552, 0]
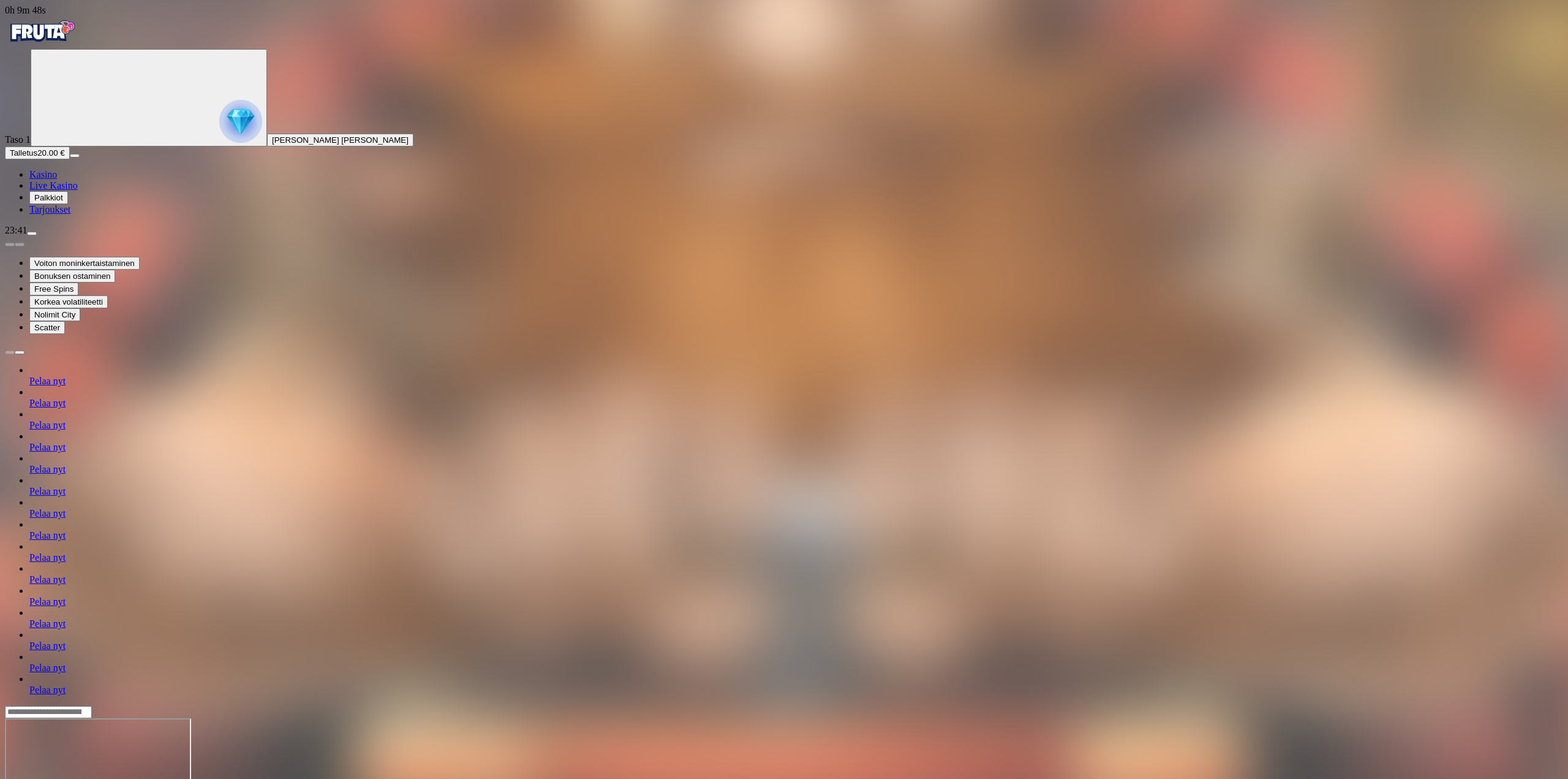
click at [70, 159] on button "Talletus 20.00 €" at bounding box center [37, 153] width 65 height 13
click at [65, 215] on div "Taso 1 Niklas Eetu Mikael Hätönen Talletus 20.00 € Kasino Live Kasino Palkkiot …" at bounding box center [784, 132] width 1558 height 166
click at [78, 215] on div "Taso 1 Niklas Eetu Mikael Hätönen Talletus 20.00 € Kasino Live Kasino Palkkiot …" at bounding box center [784, 132] width 1558 height 166
click at [10, 766] on span "close icon" at bounding box center [10, 766] width 0 height 0
click at [219, 139] on img "Primary" at bounding box center [240, 121] width 43 height 43
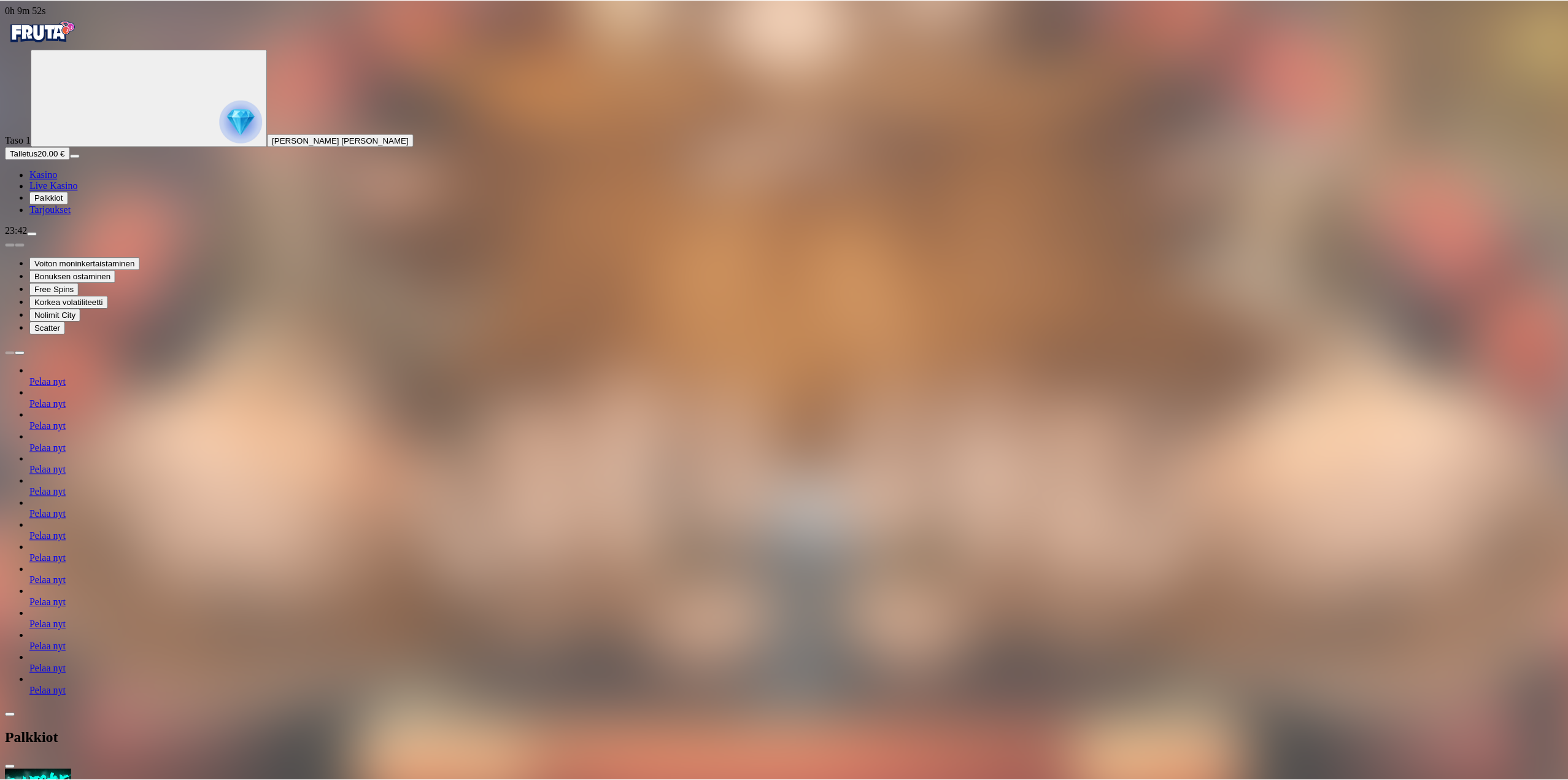
scroll to position [113, 0]
click at [83, 215] on div "Taso 1 Niklas Eetu Mikael Hätönen Talletus 20.00 € Kasino Live Kasino Palkkiot …" at bounding box center [786, 132] width 1562 height 166
click at [80, 215] on div "Taso 1 Niklas Eetu Mikael Hätönen Talletus 20.00 € Kasino Live Kasino Palkkiot …" at bounding box center [786, 132] width 1562 height 166
click at [89, 145] on circle "Primary" at bounding box center [128, 97] width 125 height 125
click at [32, 234] on span "menu icon" at bounding box center [32, 234] width 0 height 0
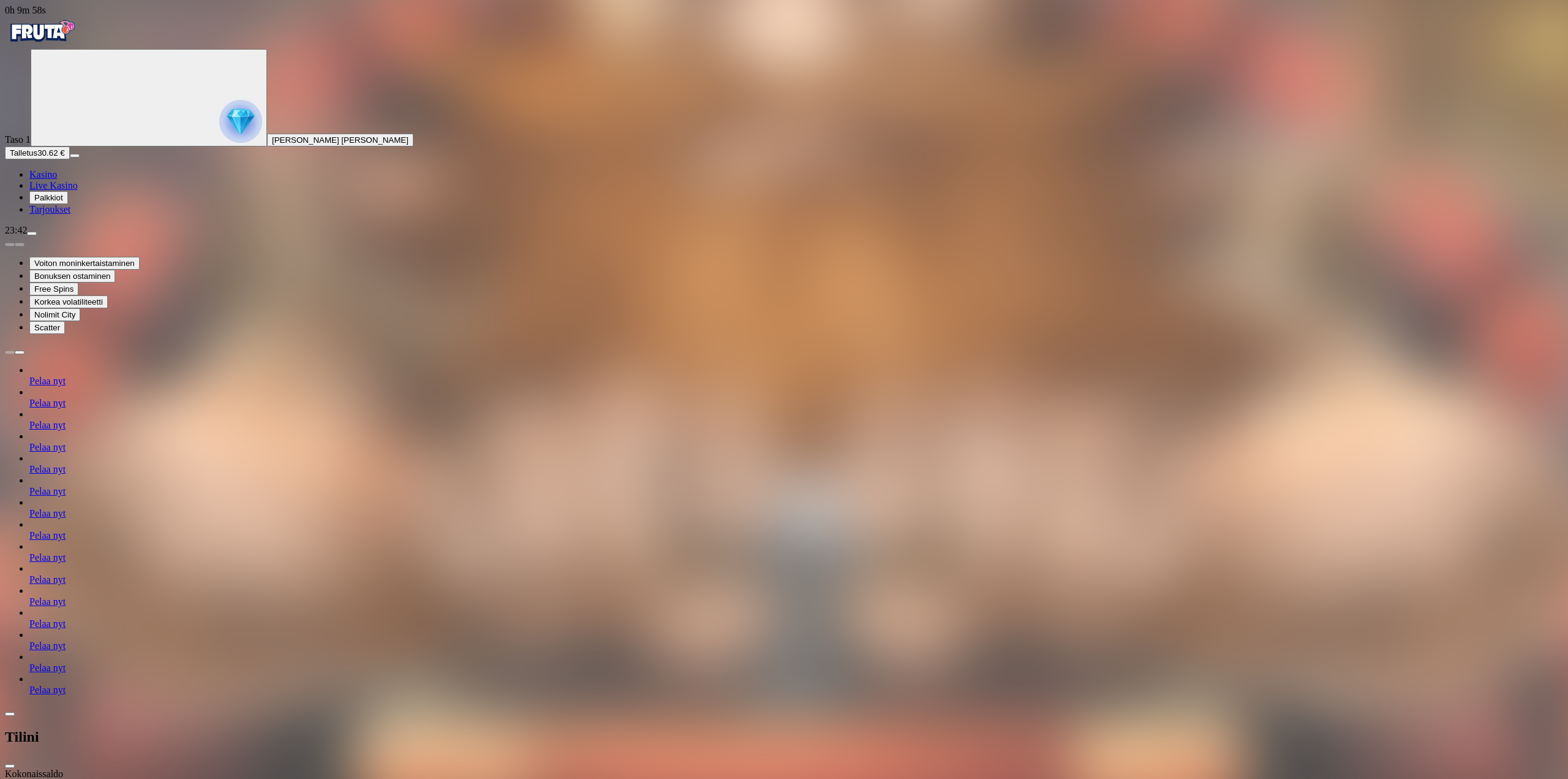
click at [10, 714] on span "chevron-left icon" at bounding box center [10, 714] width 0 height 0
click at [10, 766] on span "close icon" at bounding box center [10, 766] width 0 height 0
click at [78, 190] on span "Live Kasino" at bounding box center [54, 185] width 48 height 10
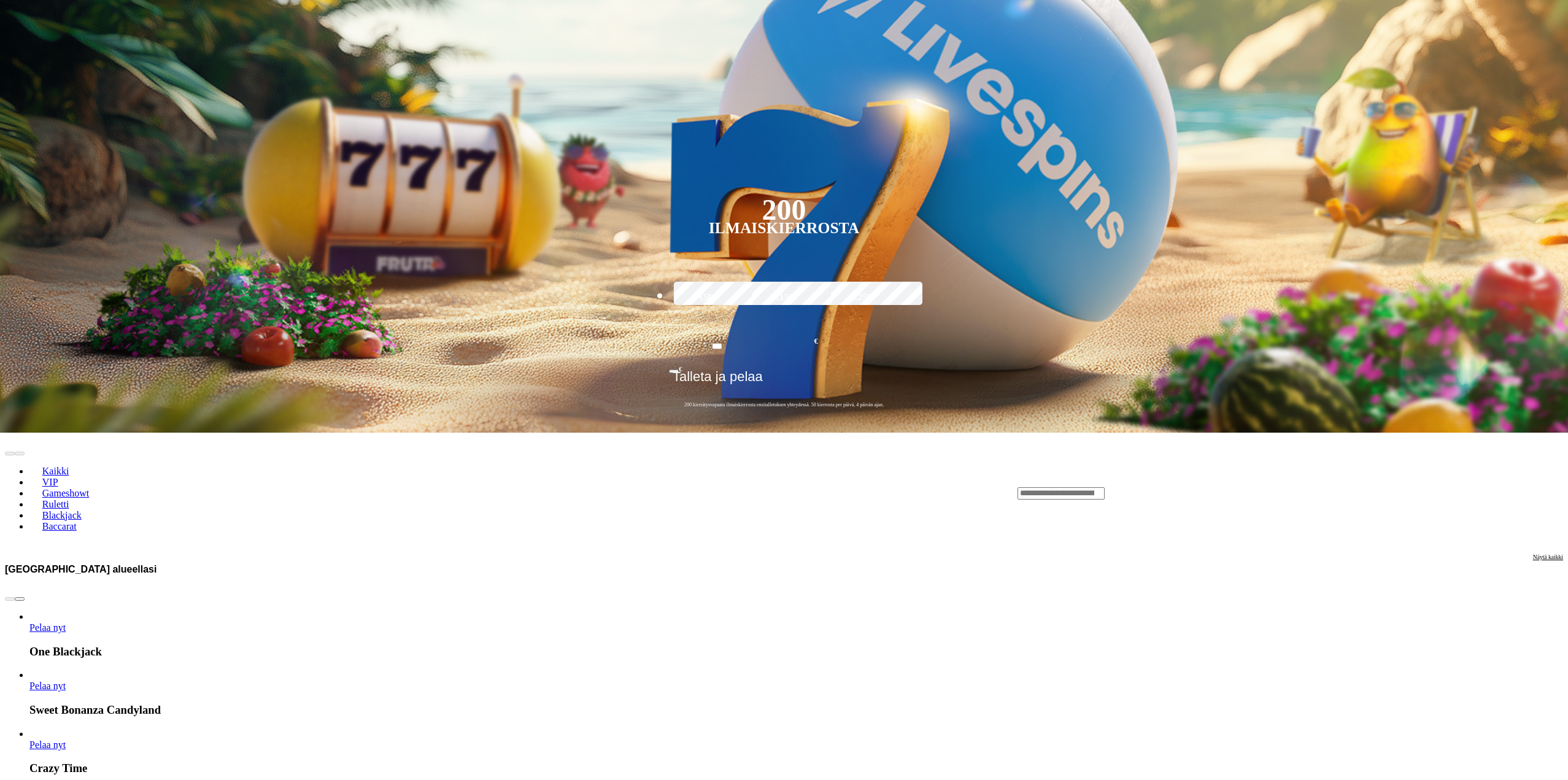
scroll to position [491, 0]
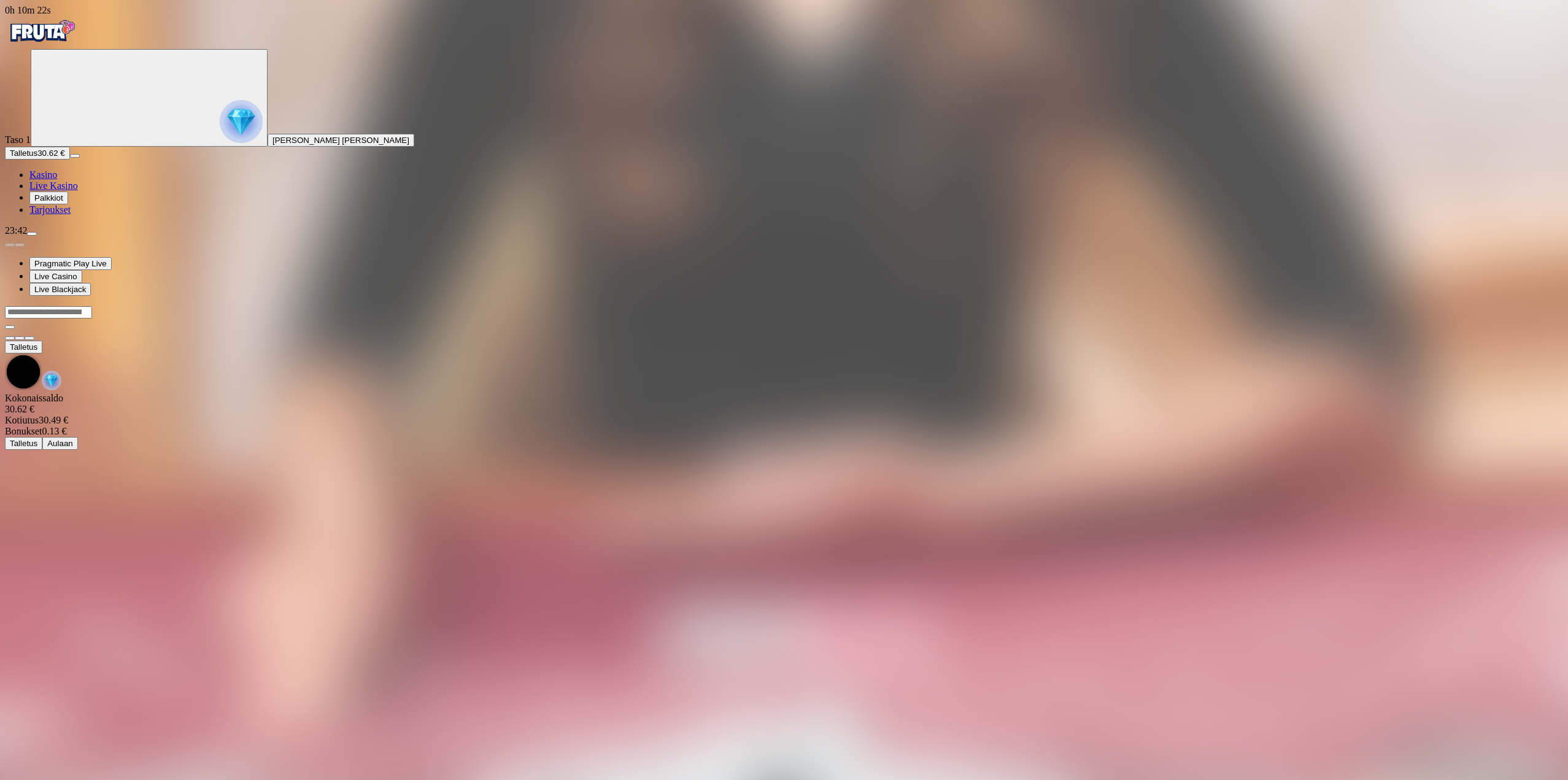
scroll to position [85, 0]
click at [1337, 547] on main "0h 10m 38s Talletus Kokonaissaldo 30.62 € Kotiutus 30.49 € Bonukset 0.13 € Tall…" at bounding box center [786, 426] width 1562 height 241
click at [30, 424] on span "fullscreen icon" at bounding box center [30, 424] width 0 height 0
click at [57, 180] on link "Kasino" at bounding box center [43, 174] width 28 height 10
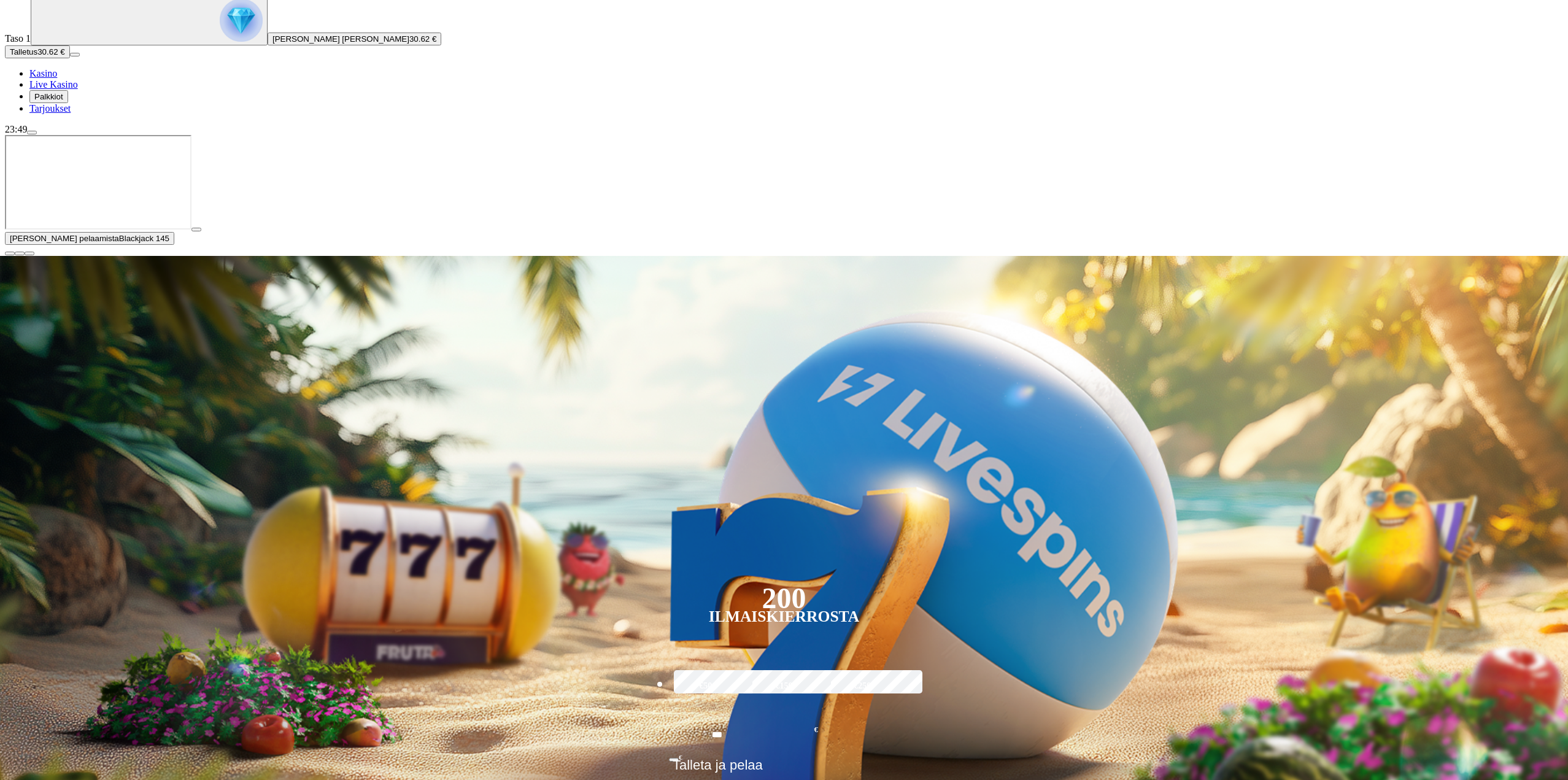
scroll to position [122, 0]
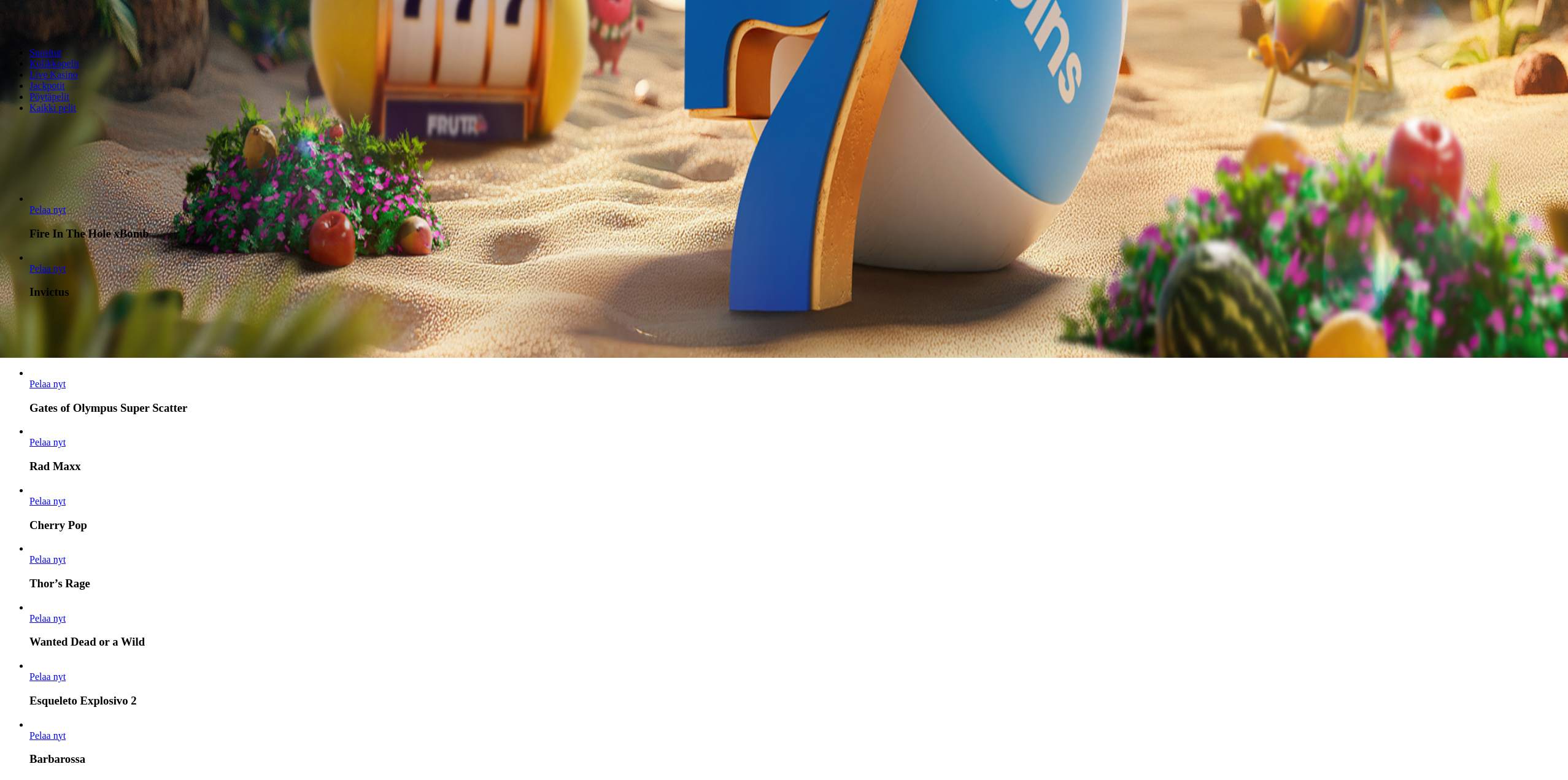
scroll to position [430, 0]
